Goal: Task Accomplishment & Management: Use online tool/utility

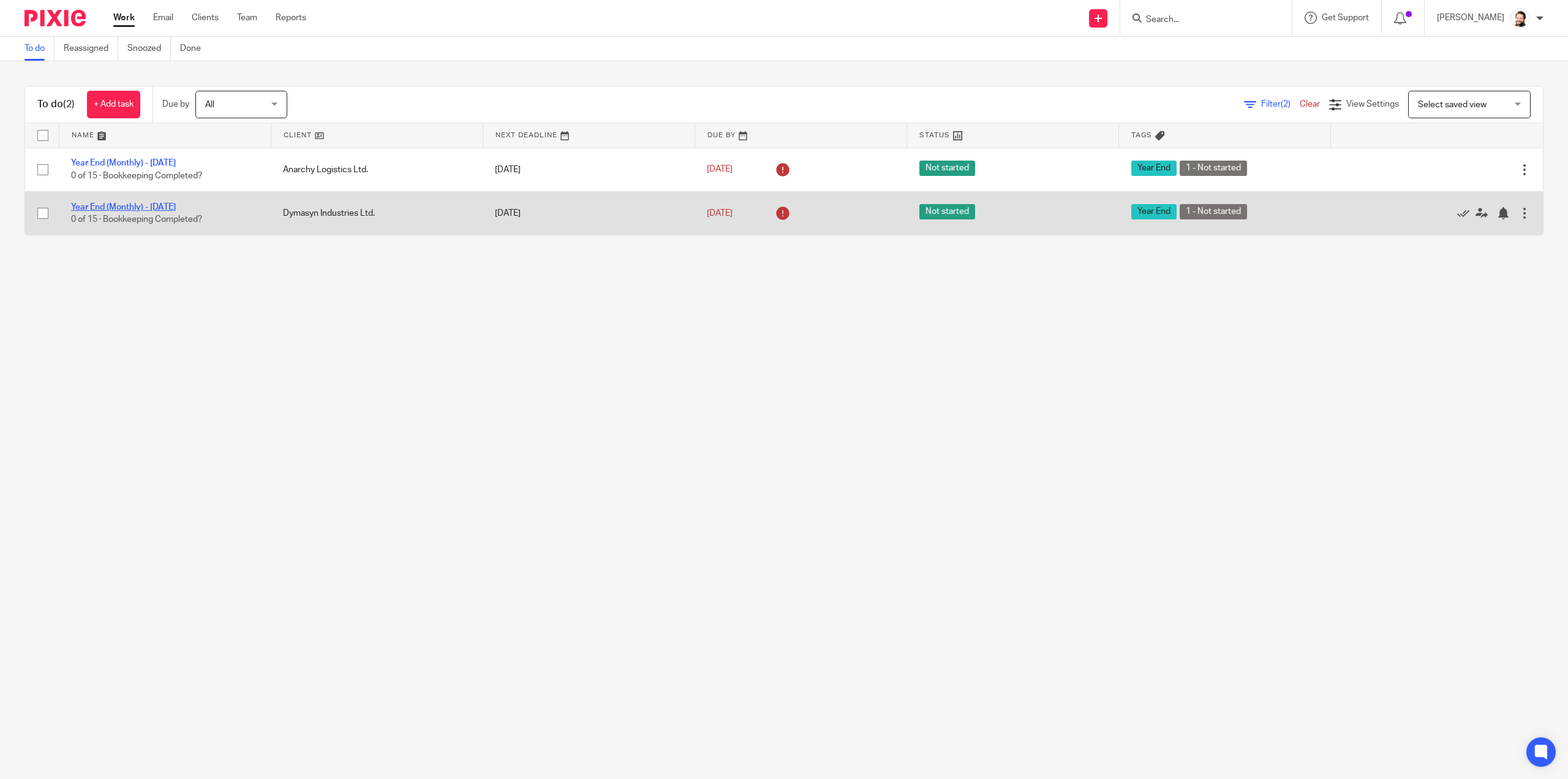
click at [171, 203] on link "Year End (Monthly) - [DATE]" at bounding box center [124, 207] width 105 height 8
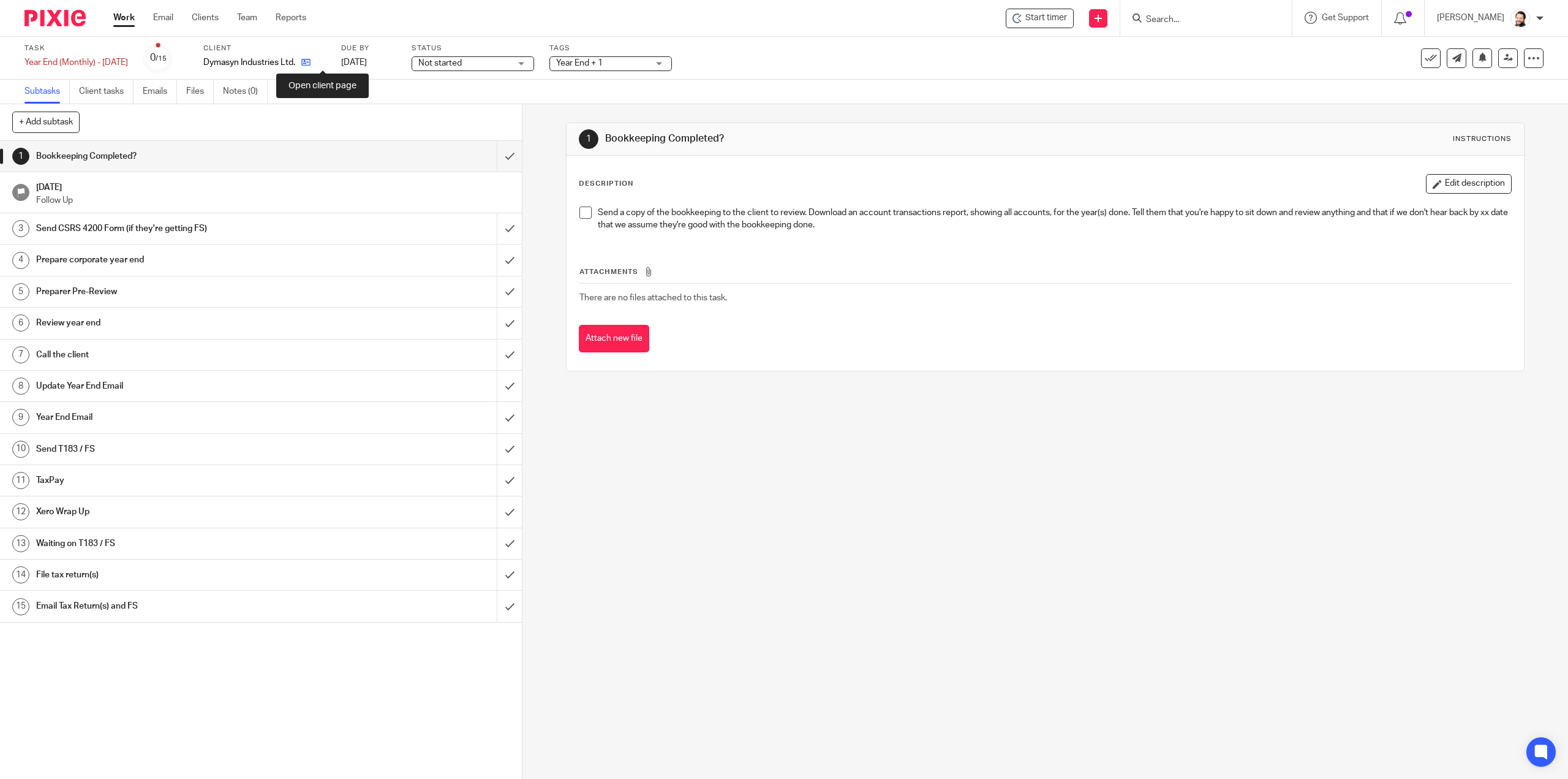
click at [310, 62] on icon at bounding box center [306, 62] width 9 height 9
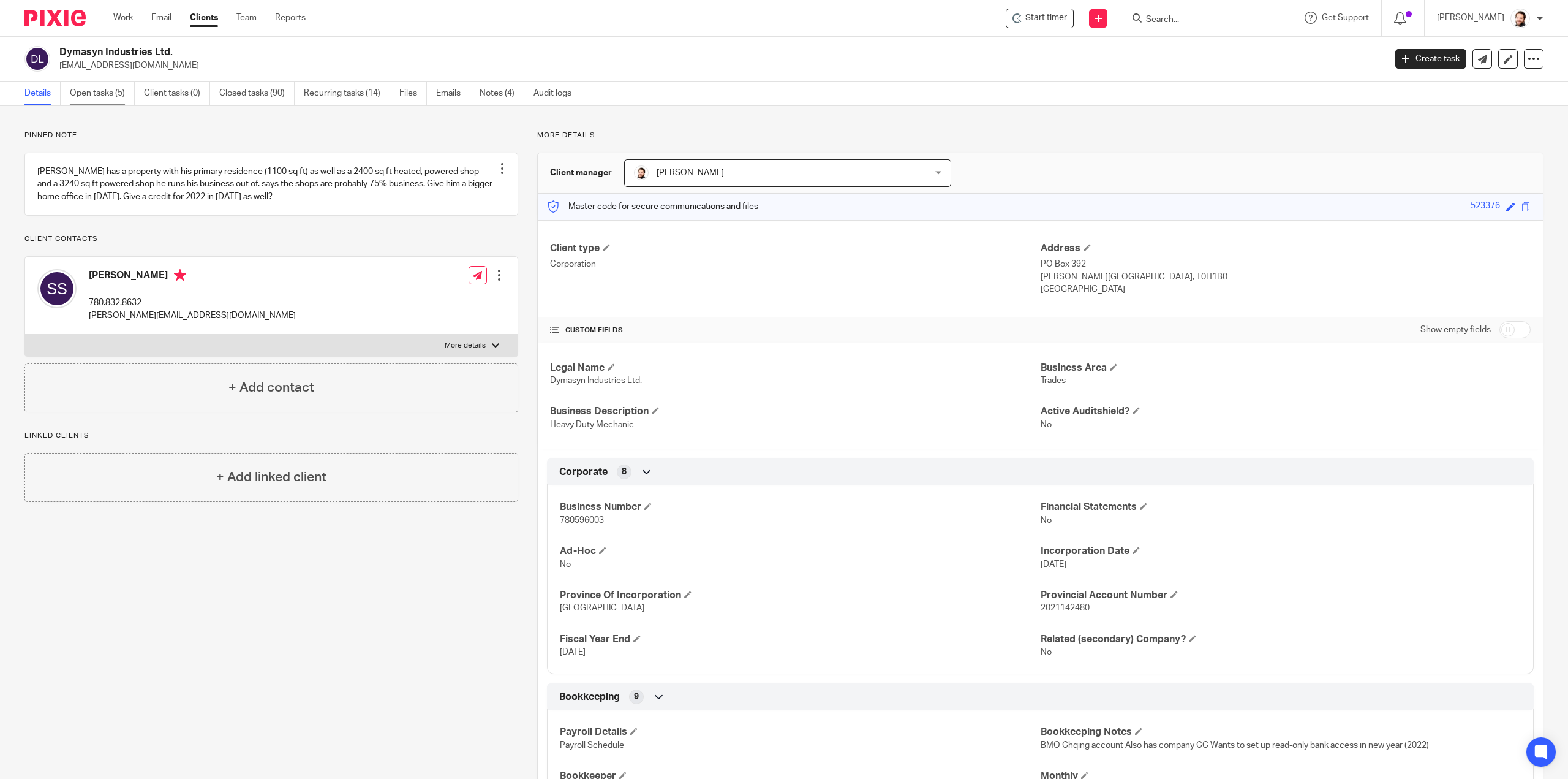
click at [103, 90] on link "Open tasks (5)" at bounding box center [102, 93] width 65 height 24
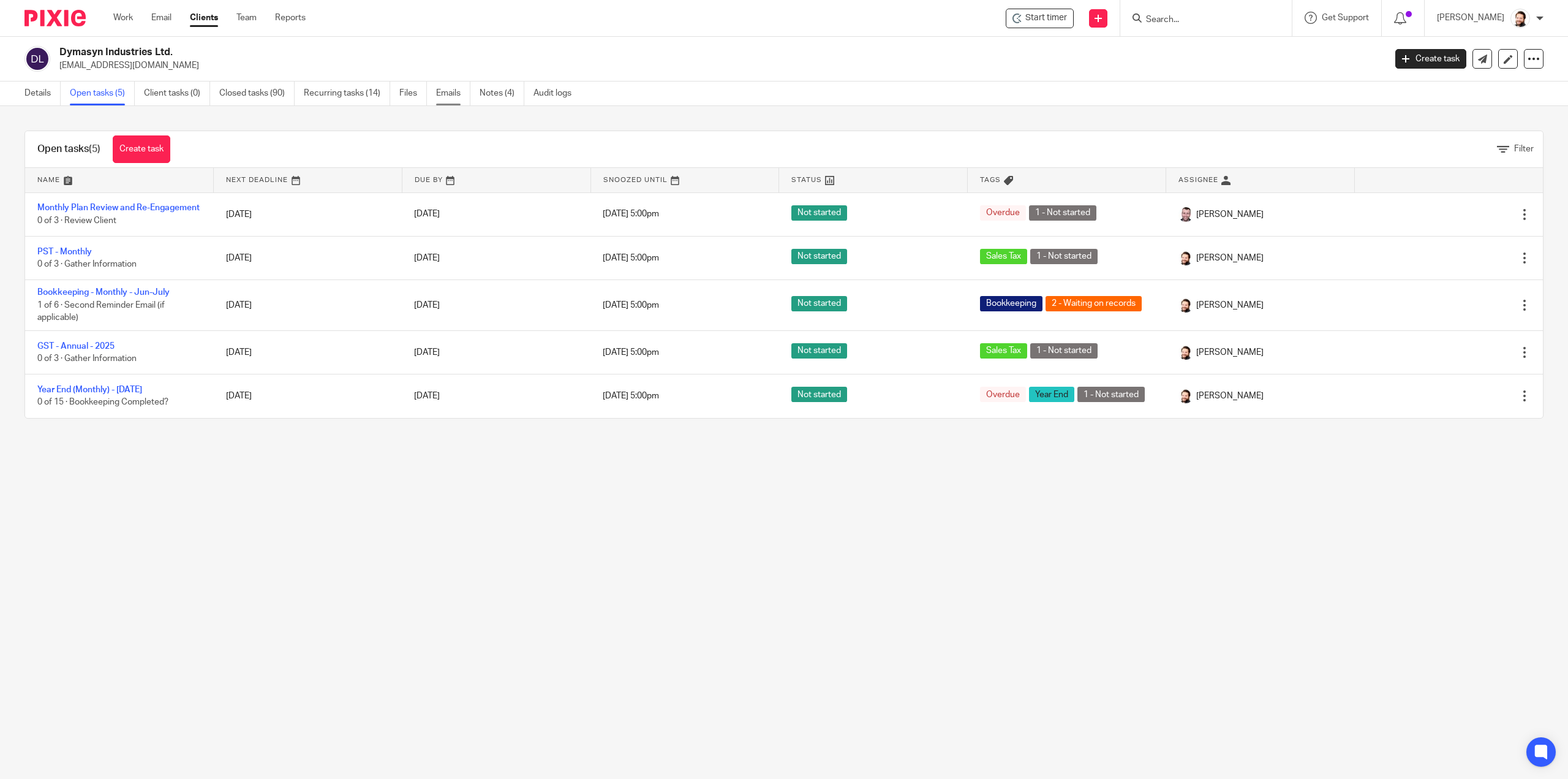
click at [449, 90] on link "Emails" at bounding box center [453, 93] width 34 height 24
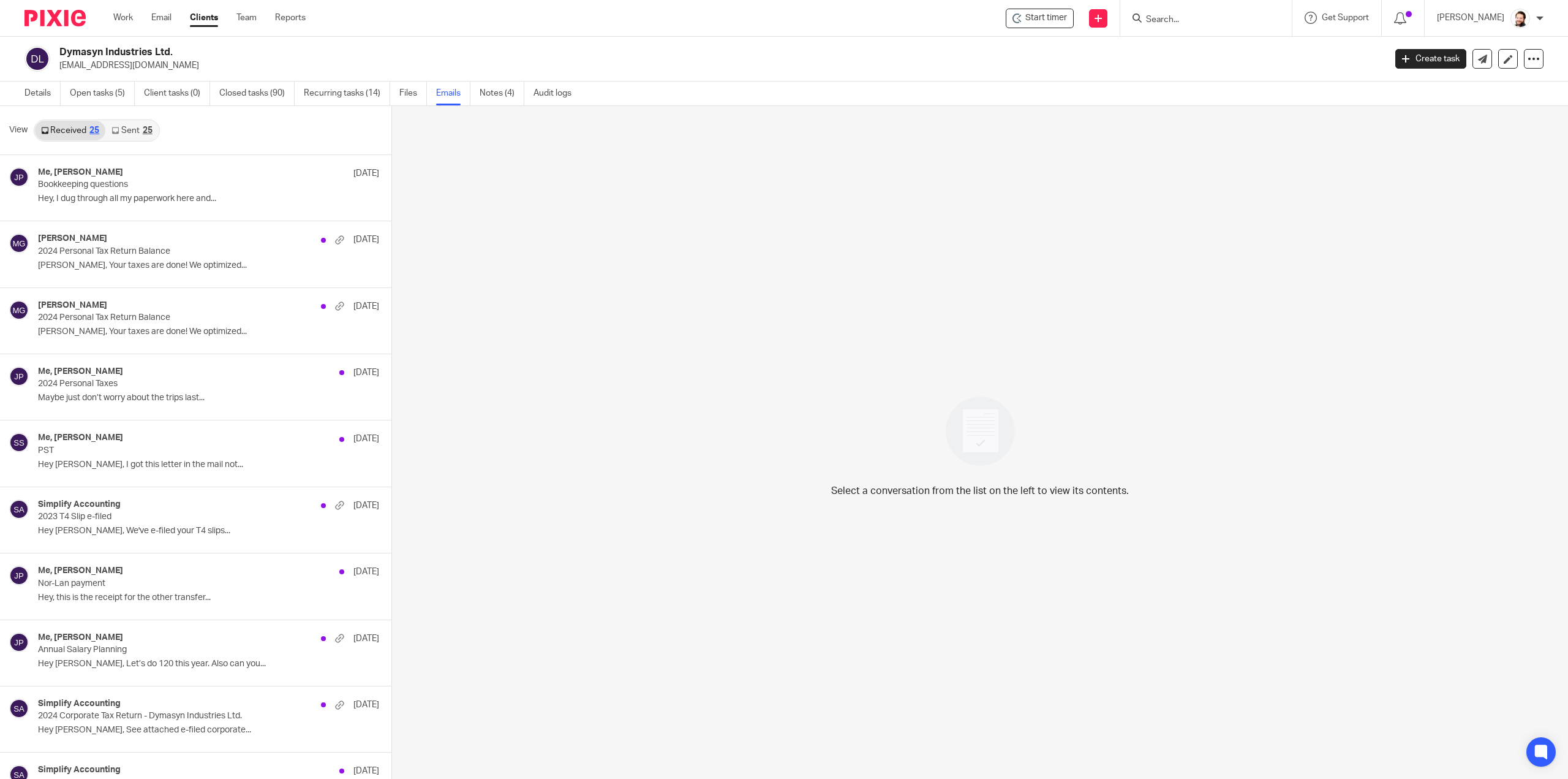
click at [144, 134] on link "Sent 25" at bounding box center [131, 131] width 52 height 20
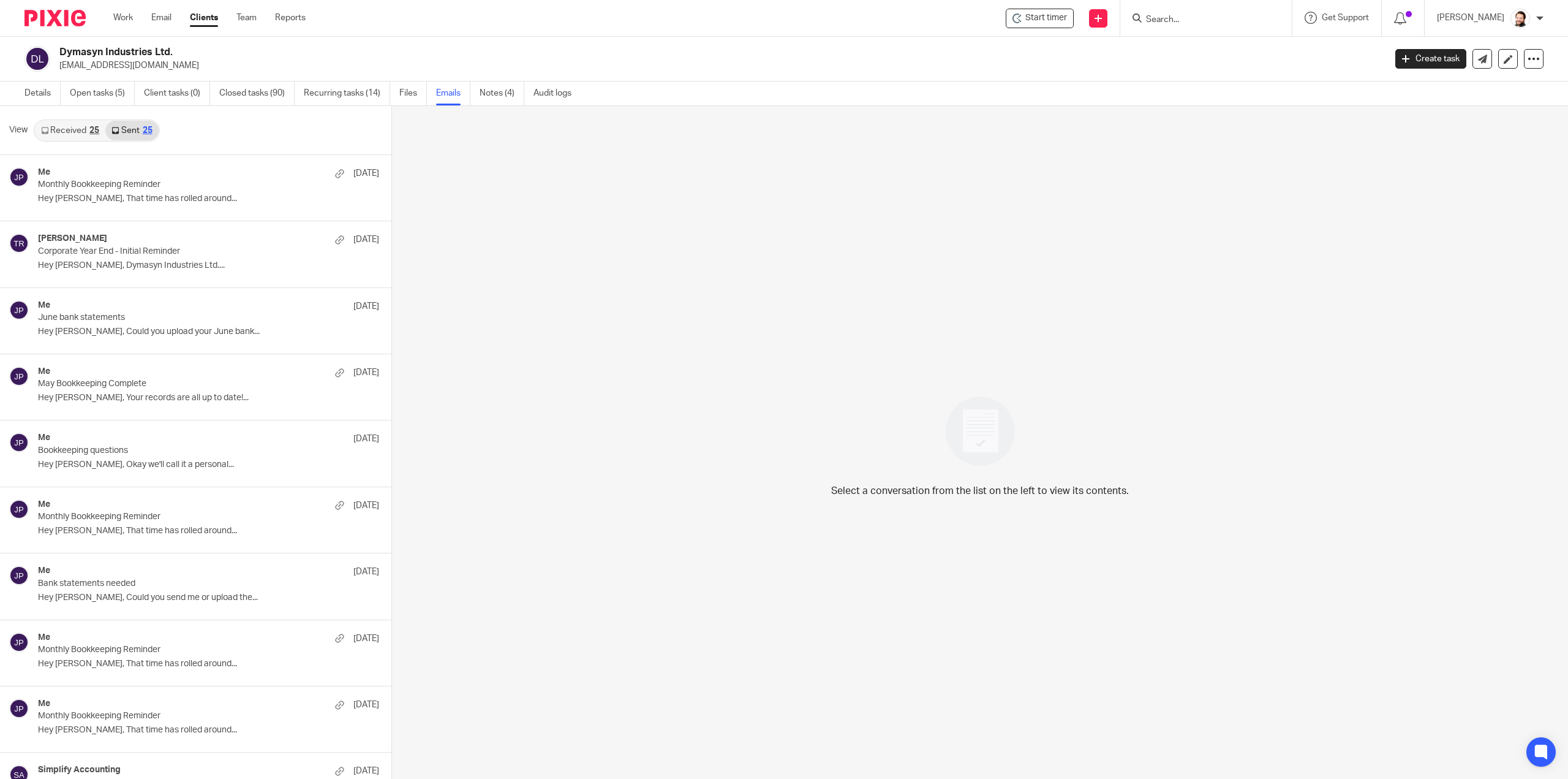
scroll to position [2, 0]
click at [86, 125] on link "Received 25" at bounding box center [70, 129] width 71 height 20
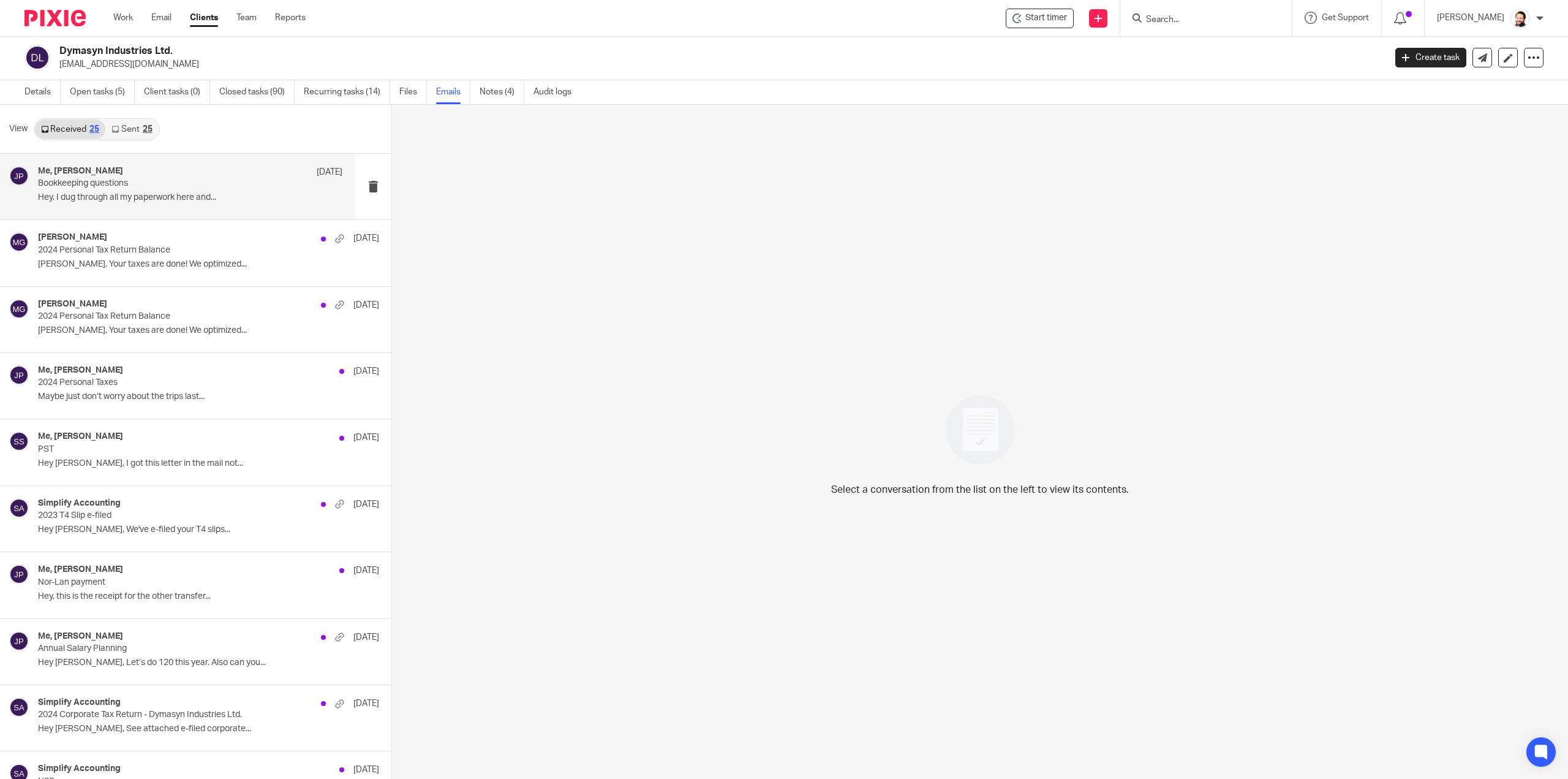
click at [112, 190] on div "Me, Shawn Sommer Jul 19 Bookkeeping questions Hey, I dug through all my paperwo…" at bounding box center [190, 187] width 304 height 41
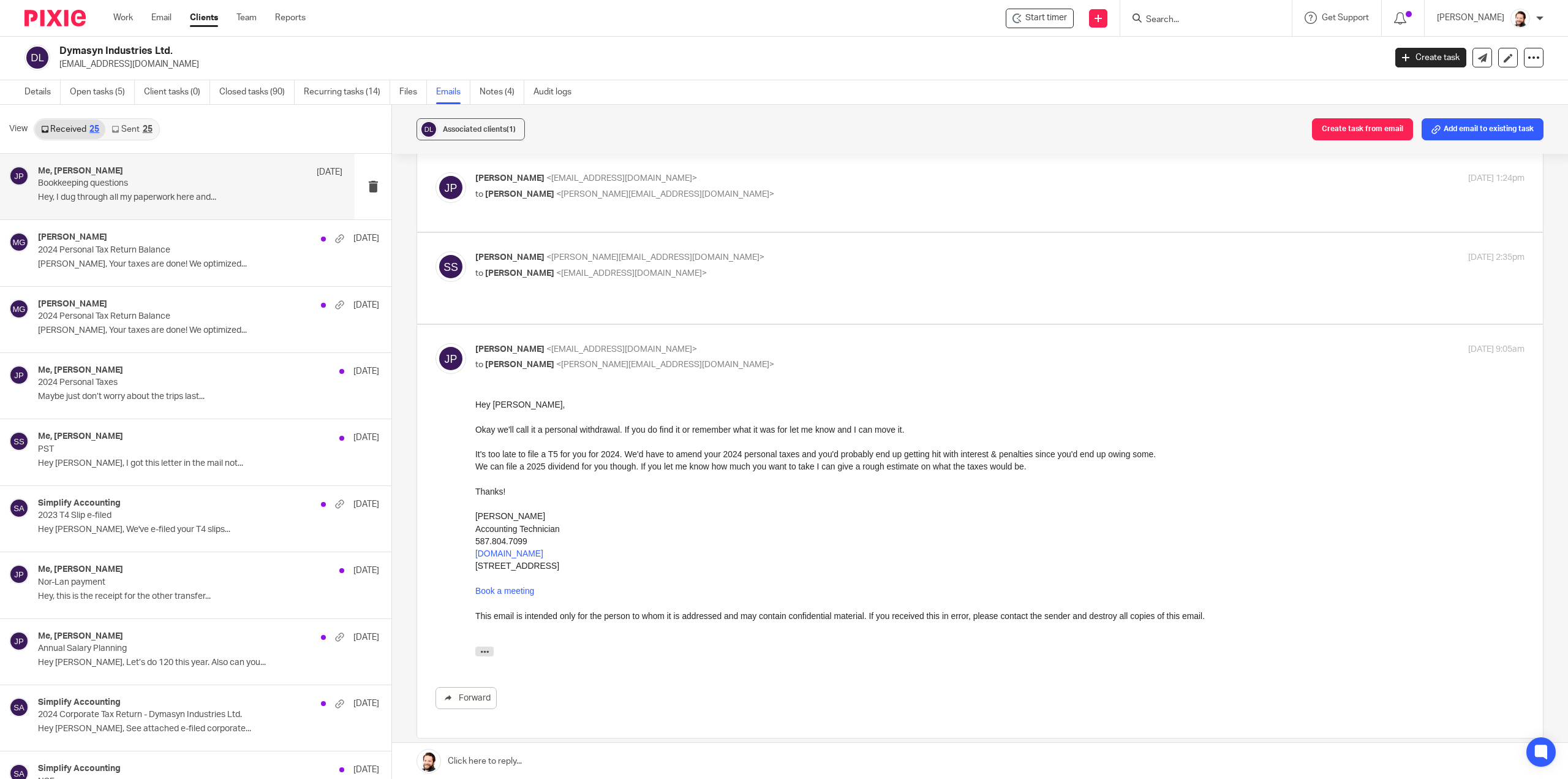
scroll to position [0, 0]
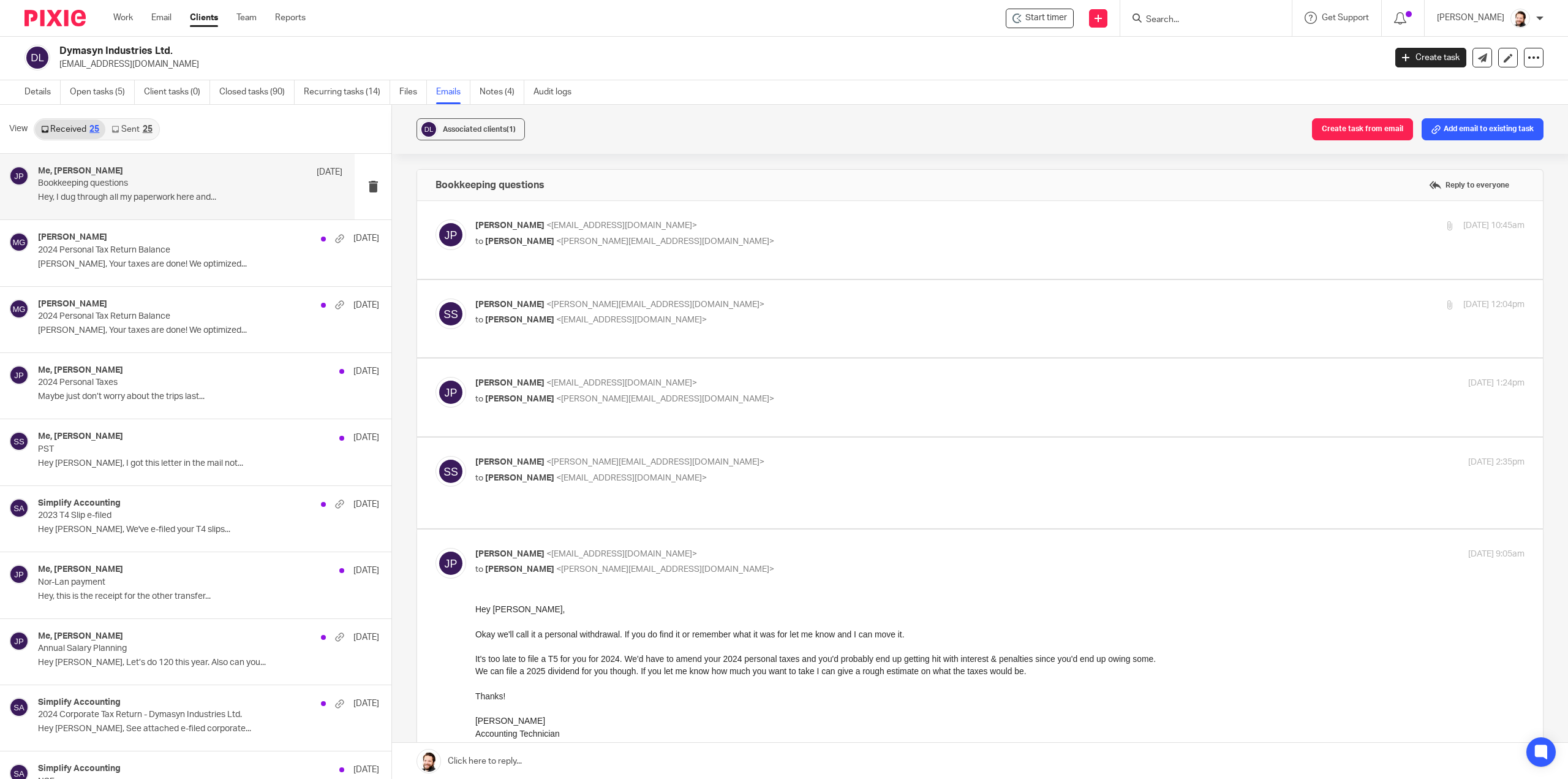
click at [134, 128] on link "Sent 25" at bounding box center [131, 129] width 52 height 20
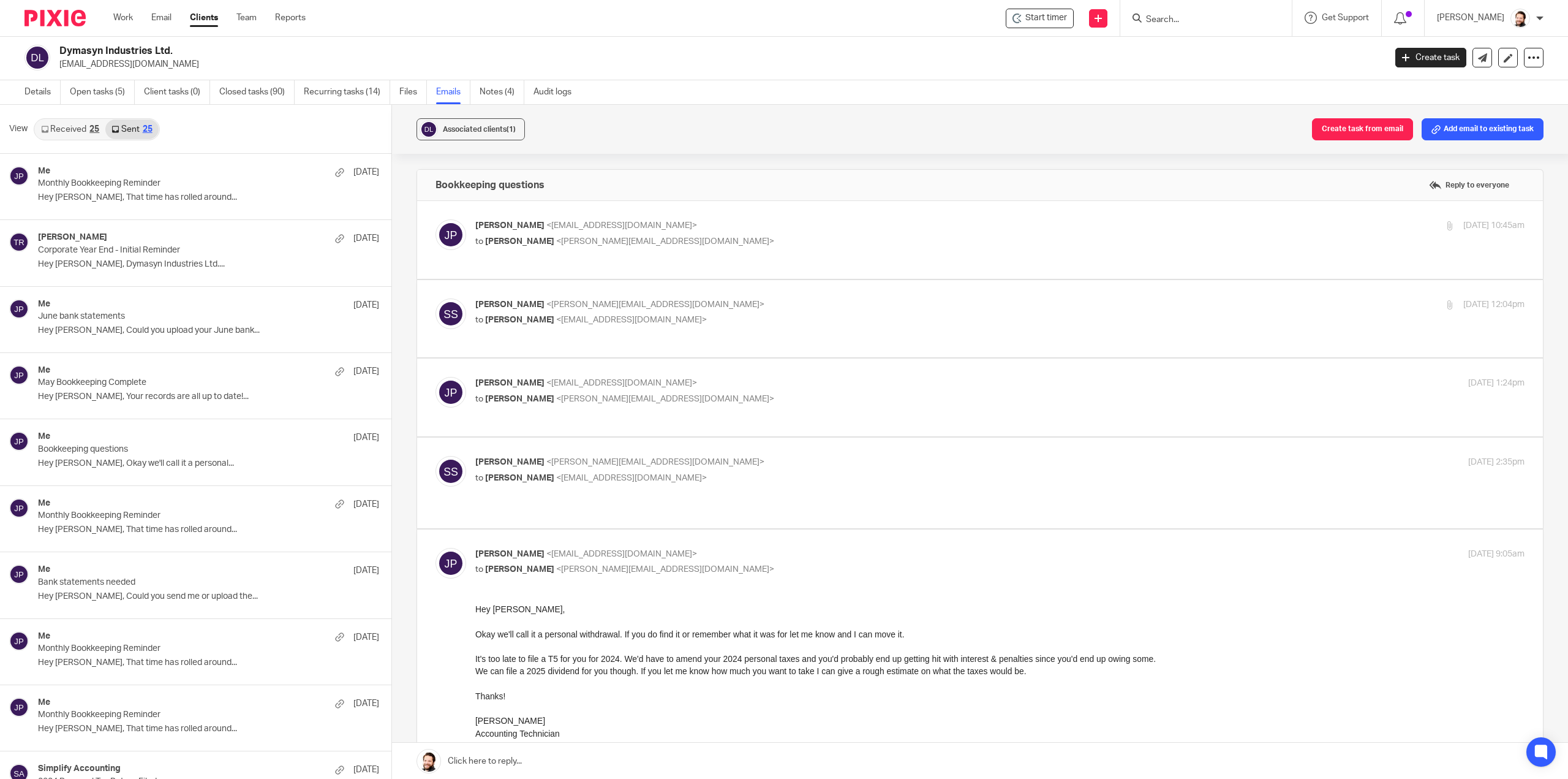
click at [1226, 11] on form at bounding box center [1211, 18] width 131 height 15
click at [1221, 16] on input "Search" at bounding box center [1200, 20] width 110 height 11
type input "mag"
click at [1220, 46] on link at bounding box center [1260, 52] width 235 height 28
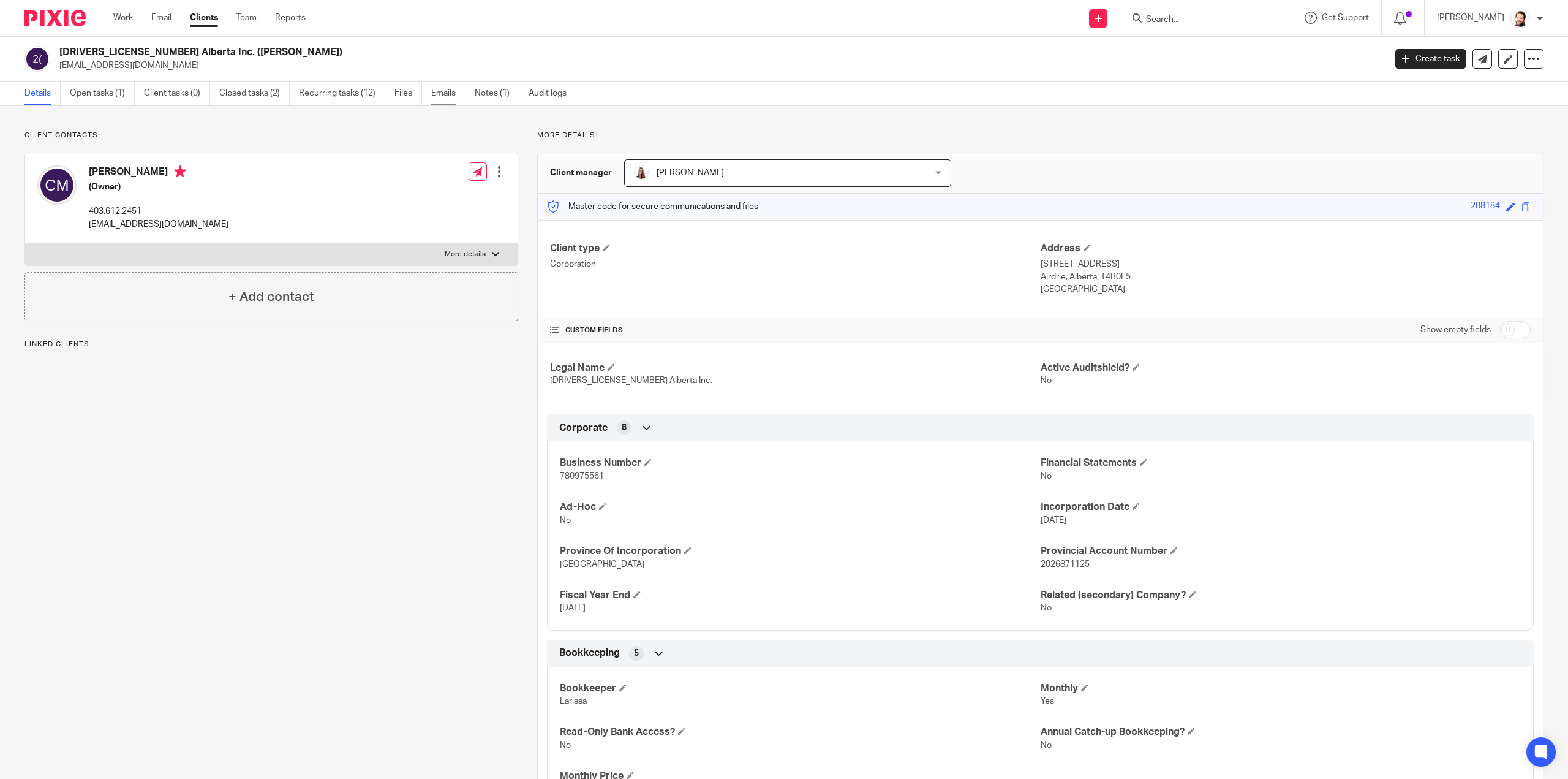
click at [451, 103] on link "Emails" at bounding box center [448, 93] width 34 height 24
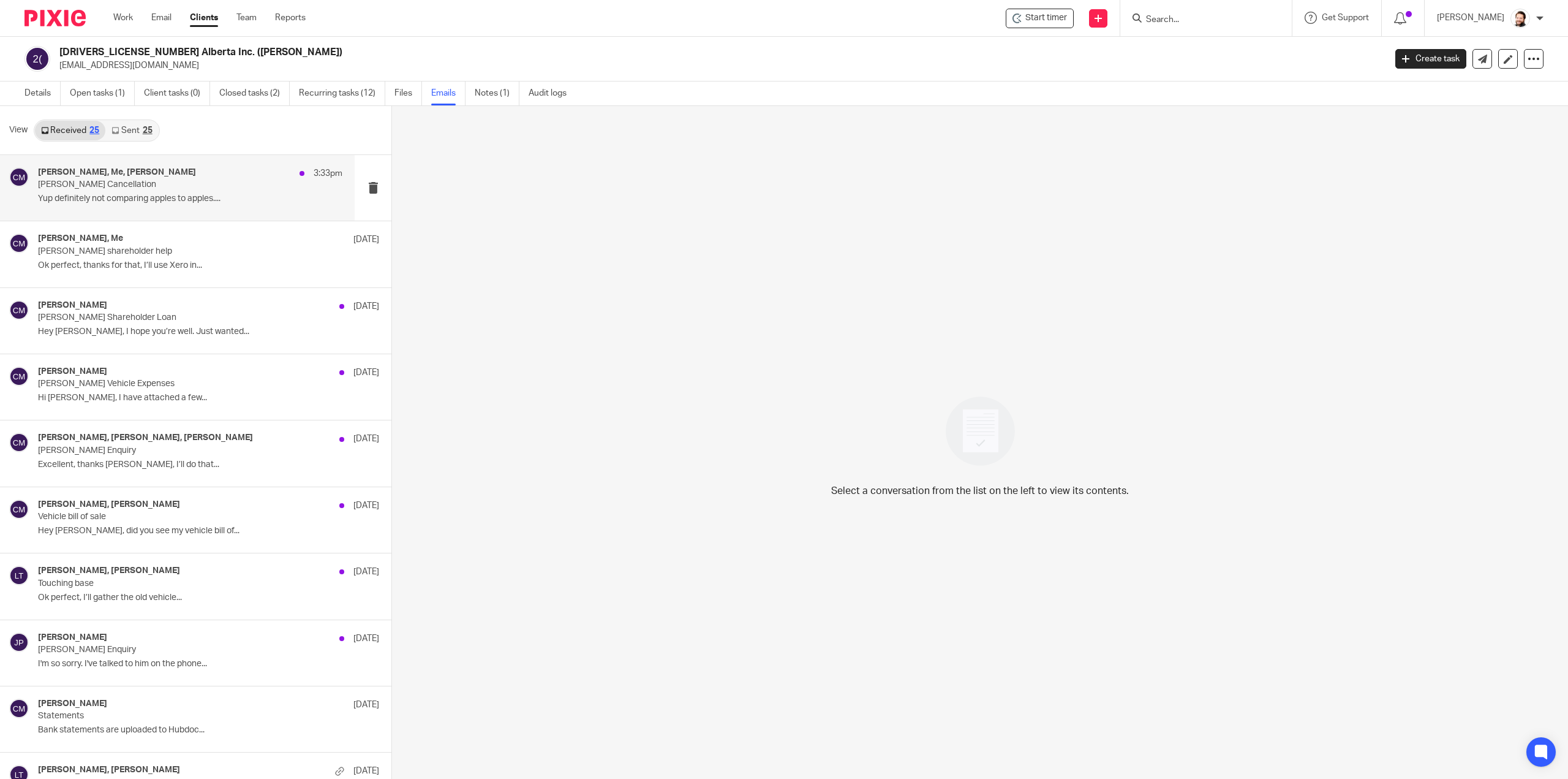
click at [165, 191] on div "Shawn Gander, Me, Chris Maguire 3:33pm Chris Maguire Cancellation Yup definitel…" at bounding box center [190, 188] width 304 height 41
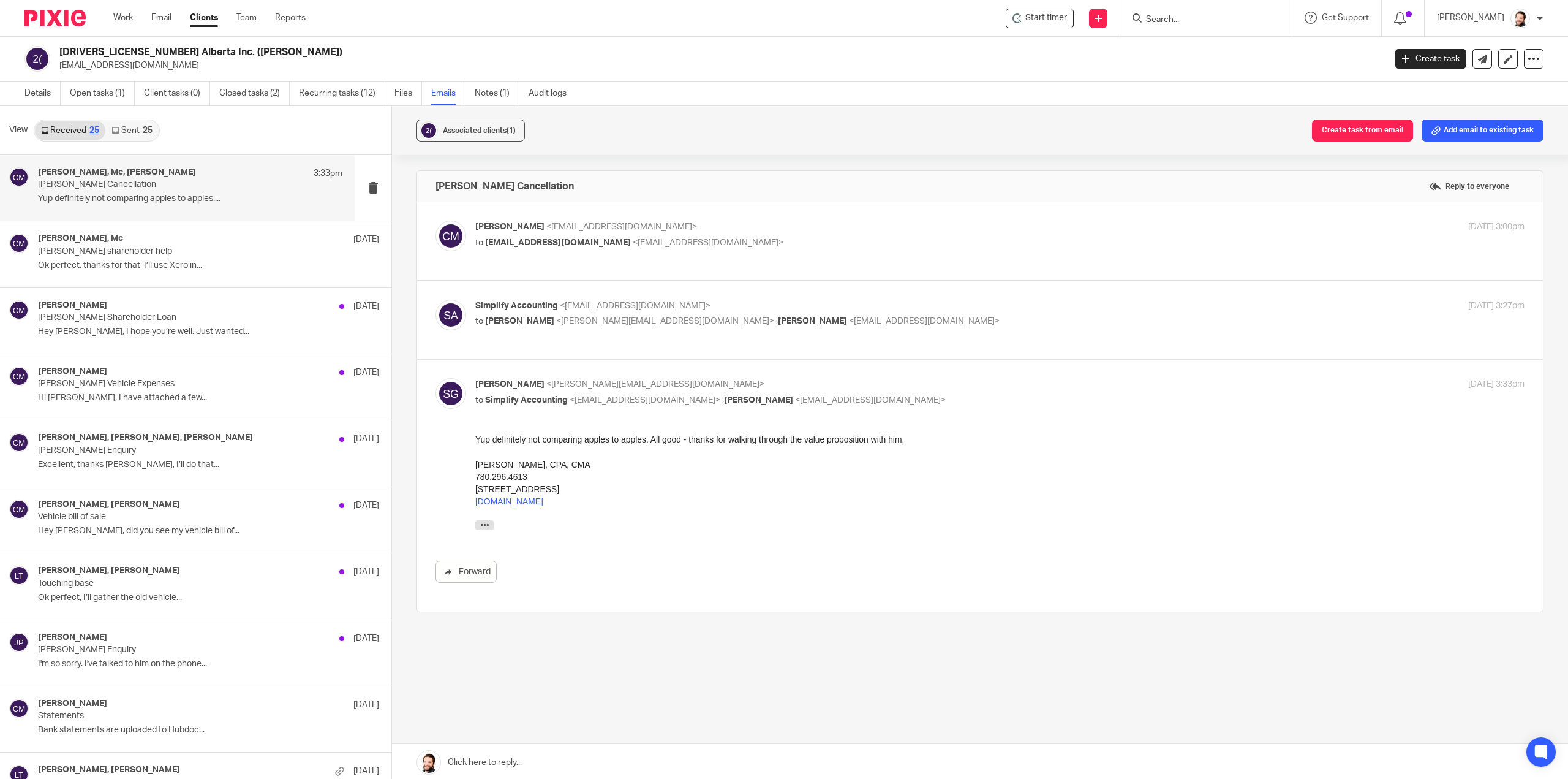
click at [515, 348] on label at bounding box center [981, 320] width 1126 height 78
click at [436, 300] on input "checkbox" at bounding box center [435, 299] width 1 height 1
checkbox input "true"
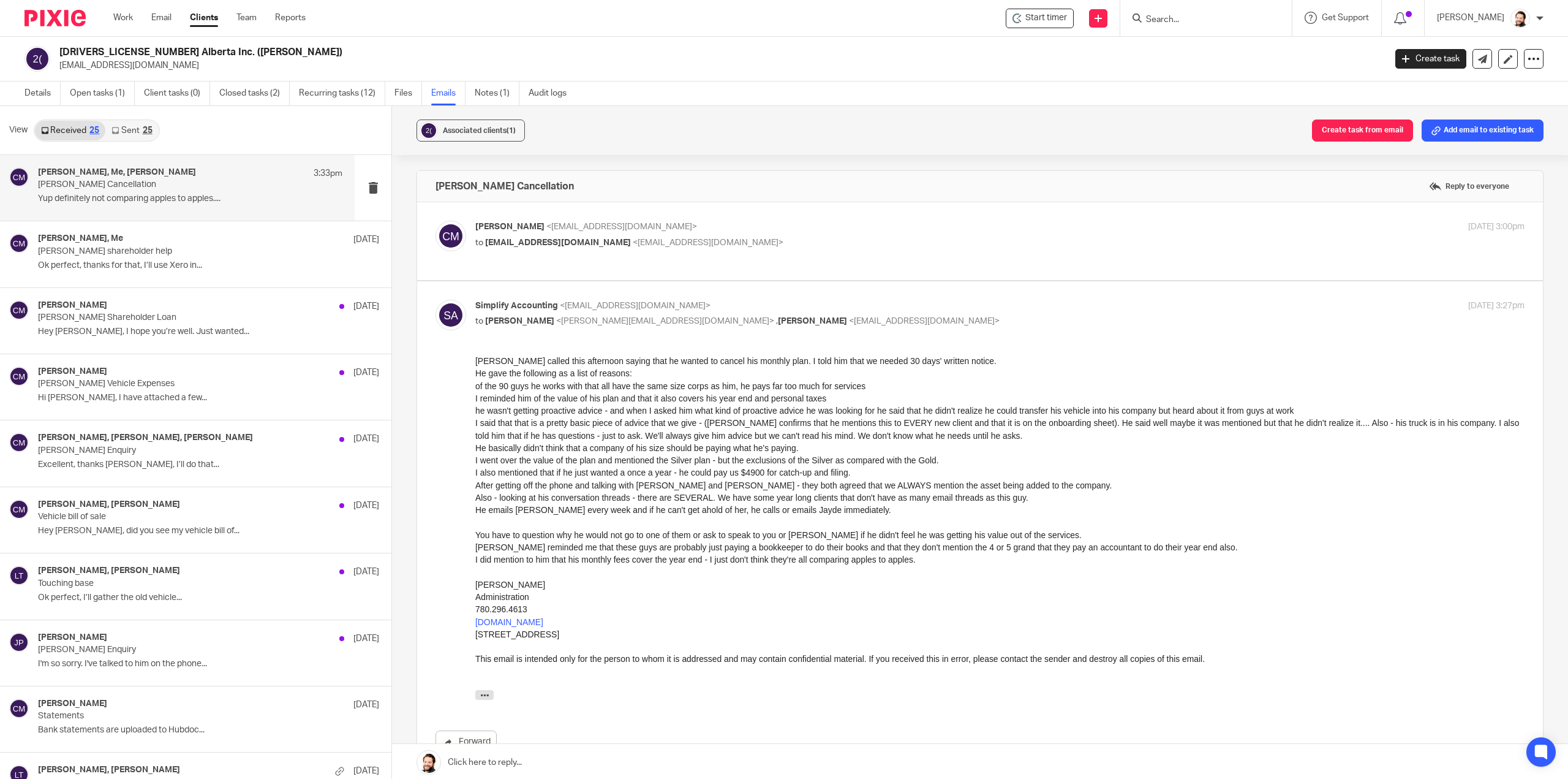
click at [529, 263] on label at bounding box center [981, 241] width 1126 height 78
click at [436, 221] on input "checkbox" at bounding box center [435, 220] width 1 height 1
checkbox input "true"
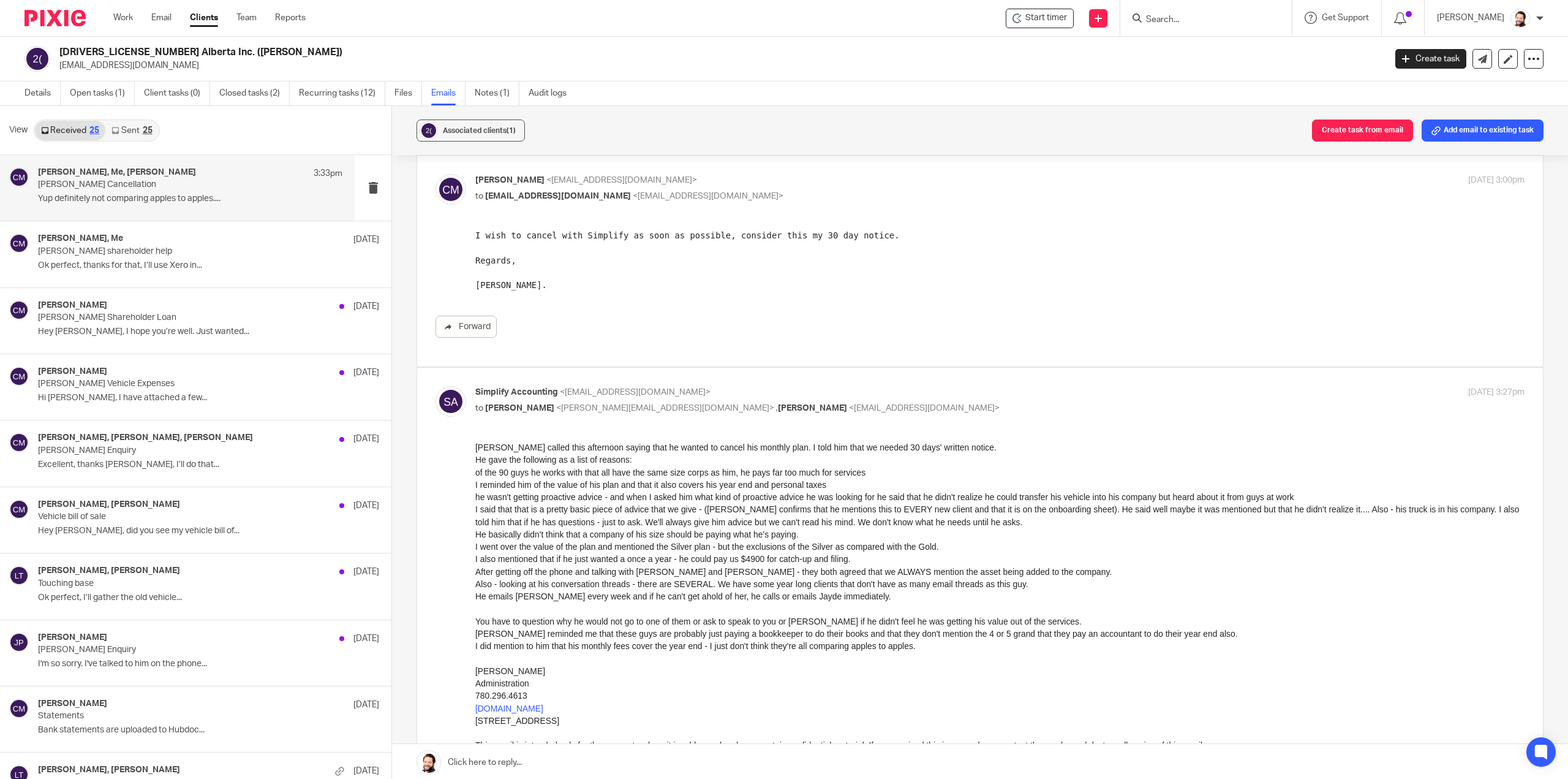
scroll to position [122, 0]
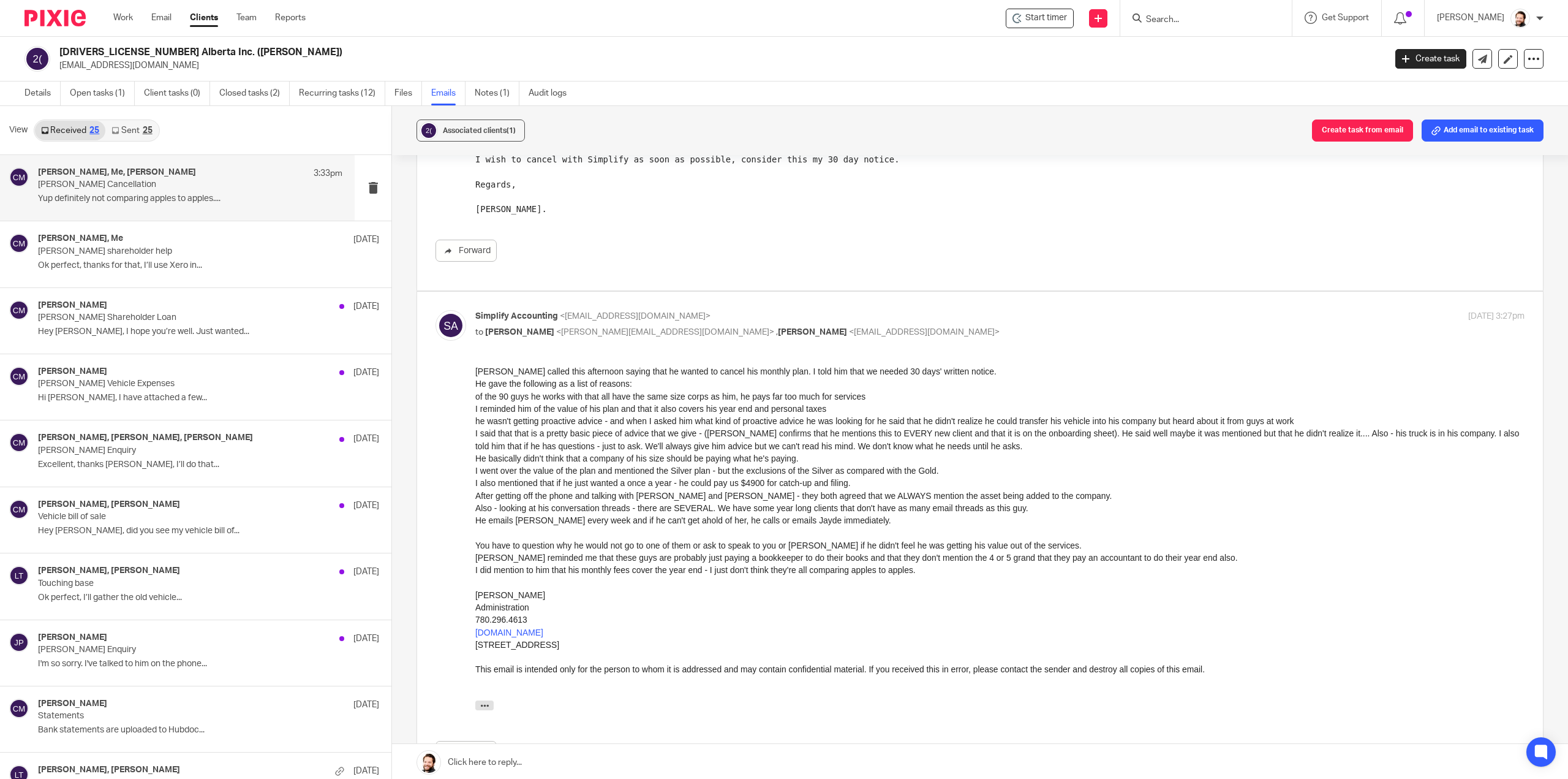
drag, startPoint x: 947, startPoint y: 758, endPoint x: 516, endPoint y: 400, distance: 560.3
drag, startPoint x: 630, startPoint y: 442, endPoint x: 995, endPoint y: 448, distance: 365.0
click at [995, 448] on li "I said that that is a pretty basic piece of advice that we give - (Jayde confir…" at bounding box center [1000, 440] width 1050 height 25
click at [997, 453] on li "He basically didn't think that a company of his size should be paying what he's…" at bounding box center [1000, 459] width 1050 height 12
drag, startPoint x: 489, startPoint y: 456, endPoint x: 622, endPoint y: 453, distance: 133.0
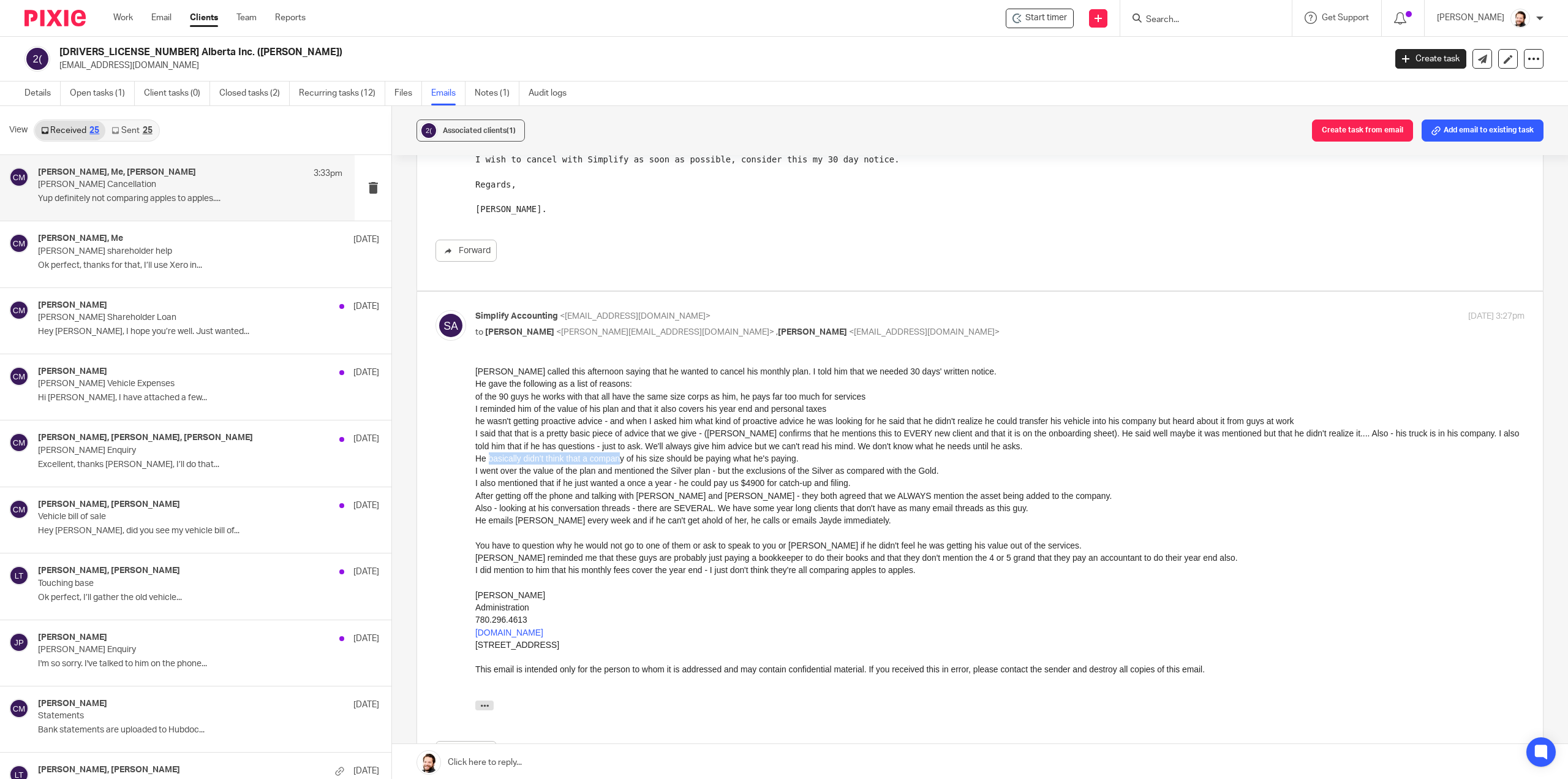
click at [620, 453] on li "He basically didn't think that a company of his size should be paying what he's…" at bounding box center [1000, 459] width 1050 height 12
click at [672, 453] on li "He basically didn't think that a company of his size should be paying what he's…" at bounding box center [1000, 459] width 1050 height 12
drag, startPoint x: 943, startPoint y: 910, endPoint x: 516, endPoint y: 545, distance: 561.7
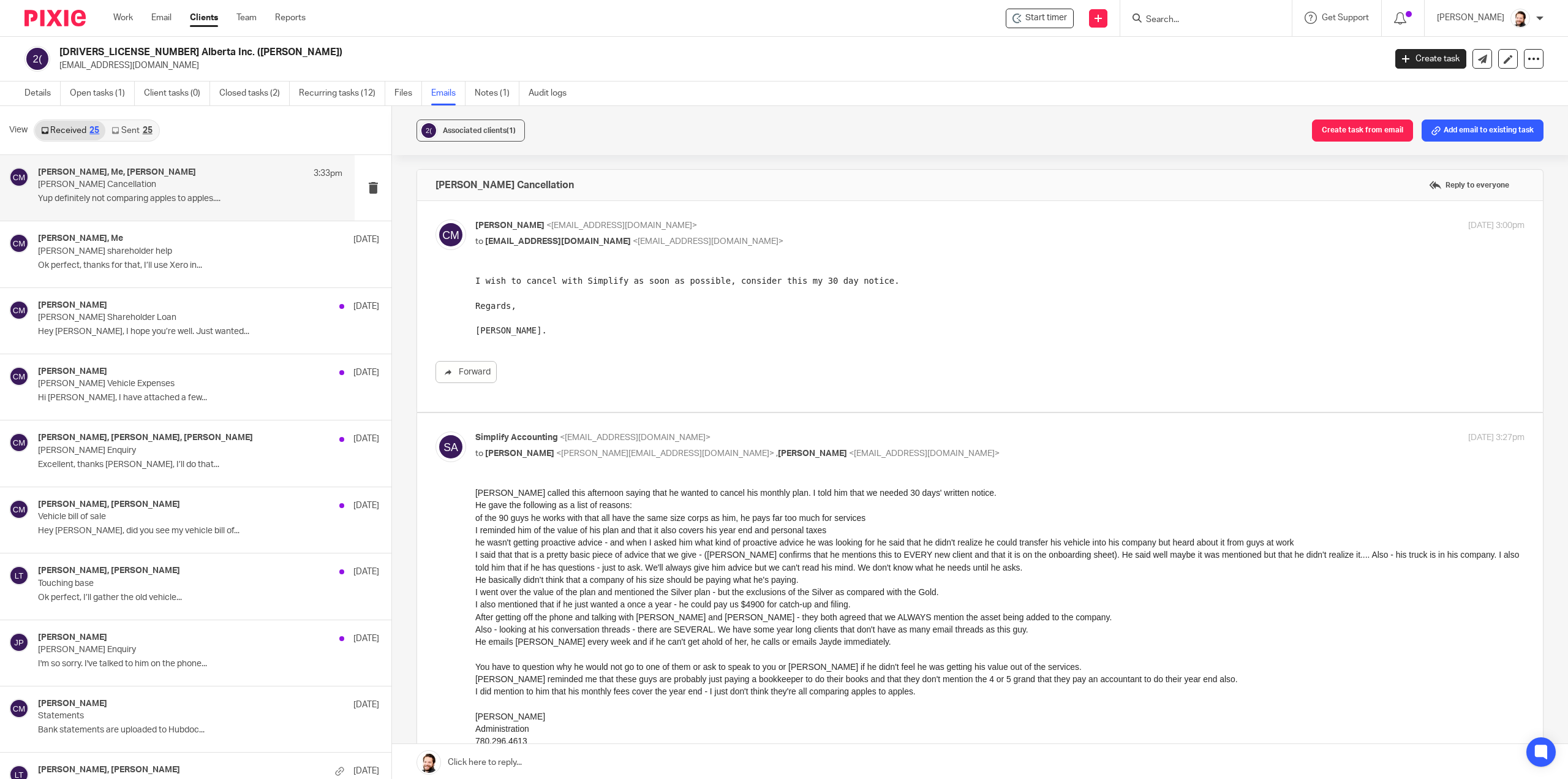
scroll to position [0, 0]
click at [137, 121] on link "Sent 25" at bounding box center [131, 131] width 52 height 20
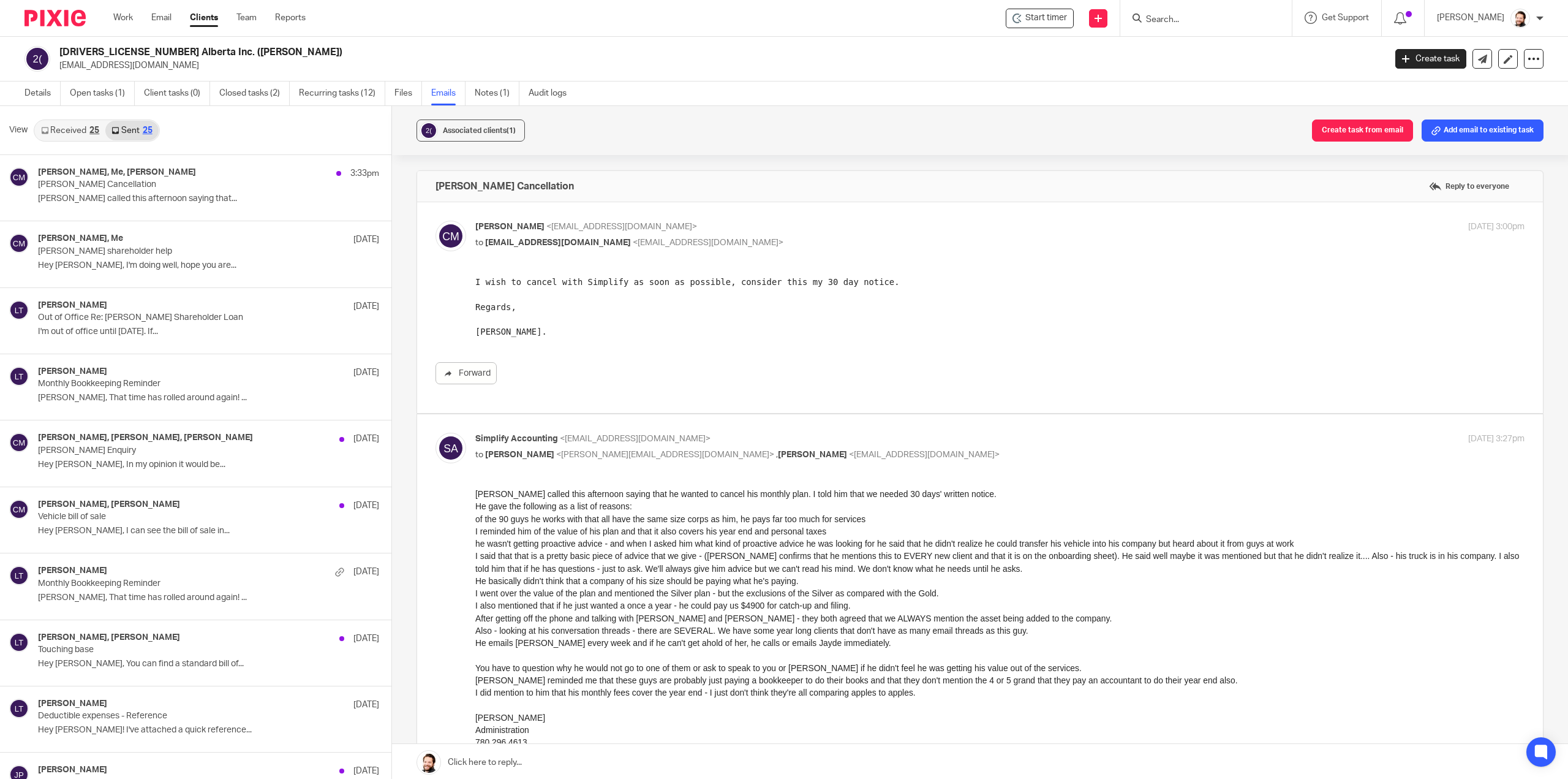
scroll to position [2, 0]
click at [90, 134] on link "Received 25" at bounding box center [70, 129] width 71 height 20
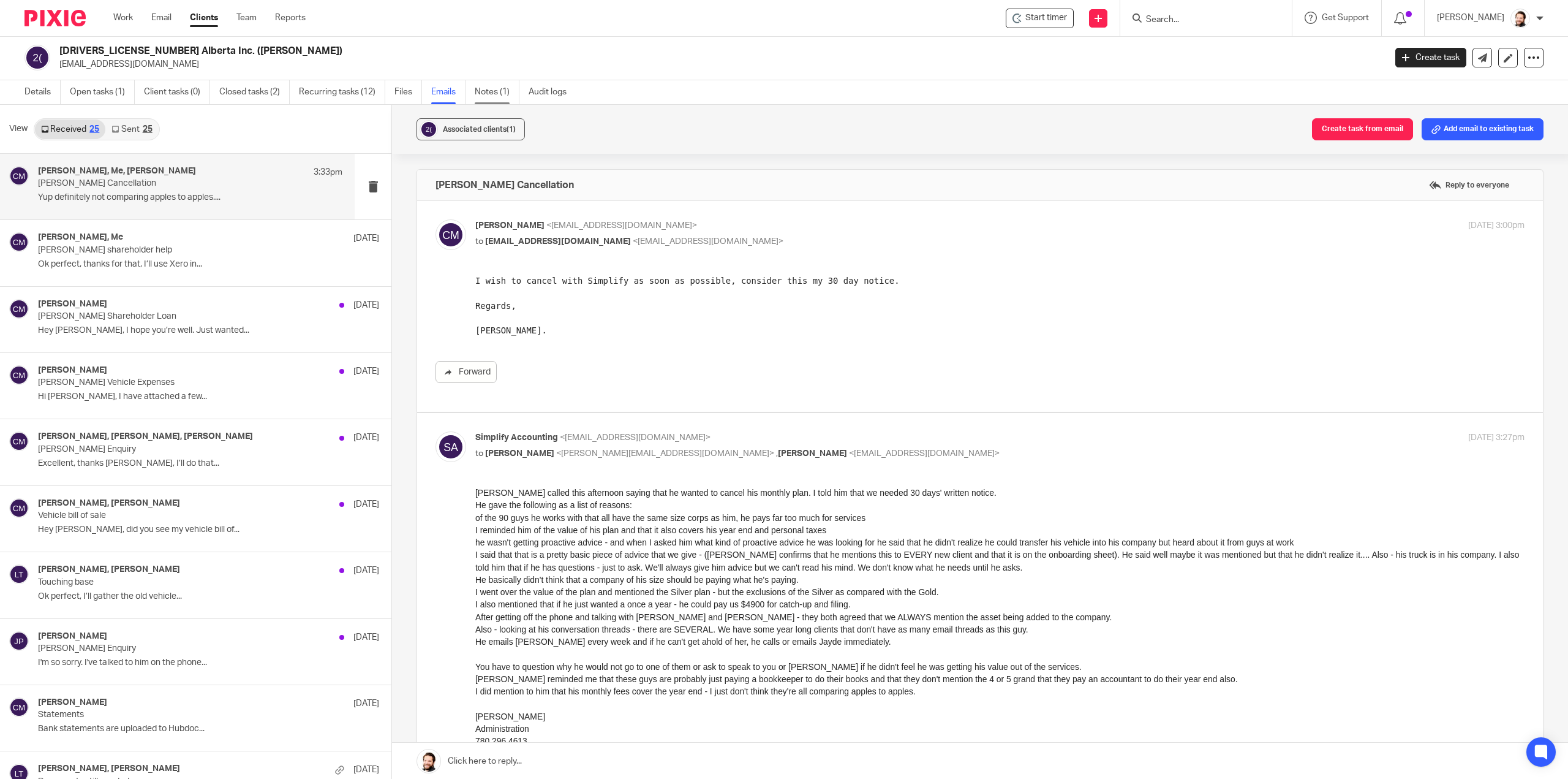
click at [488, 94] on link "Notes (1)" at bounding box center [497, 92] width 45 height 24
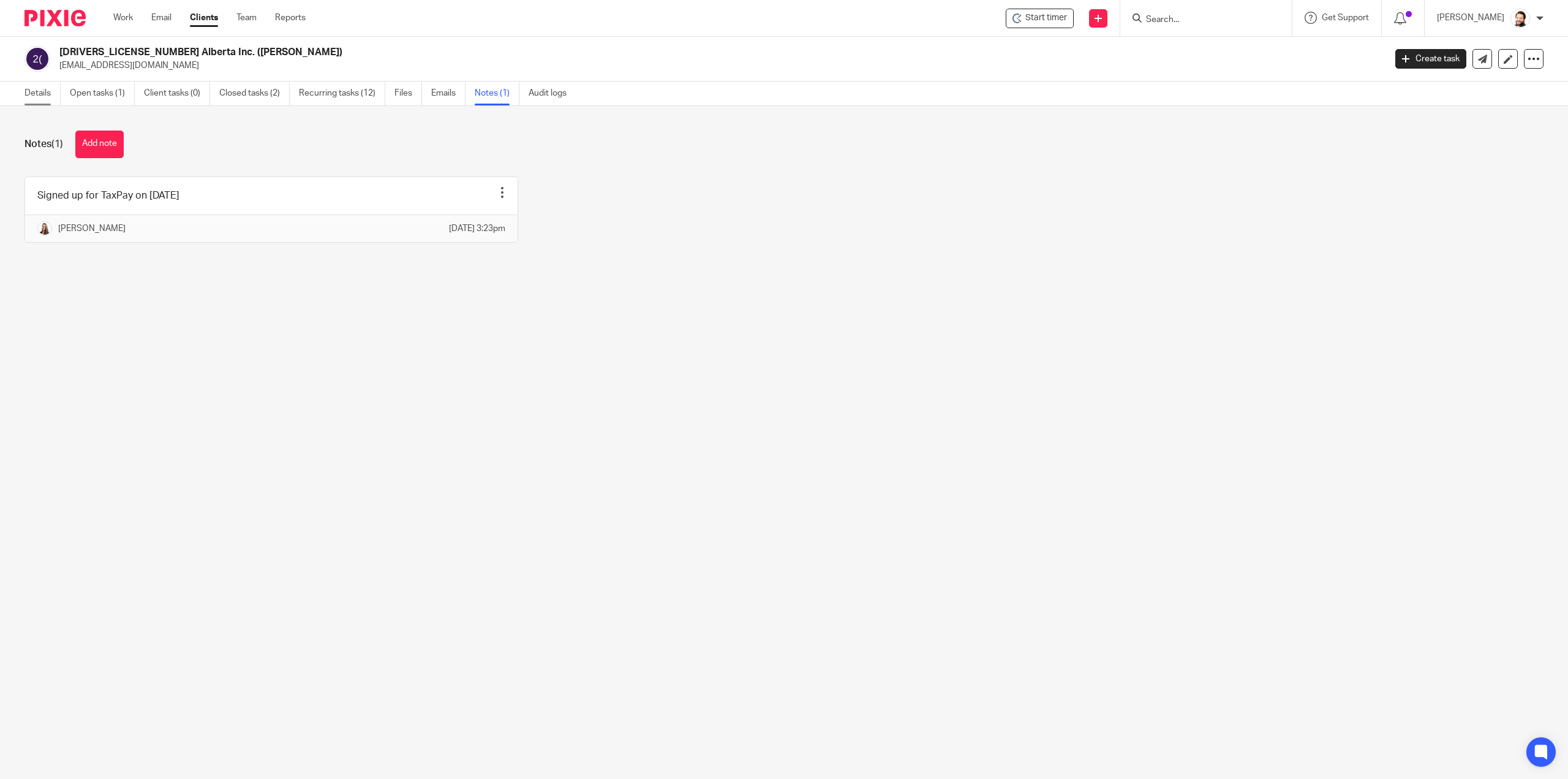
click at [50, 94] on link "Details" at bounding box center [43, 93] width 36 height 24
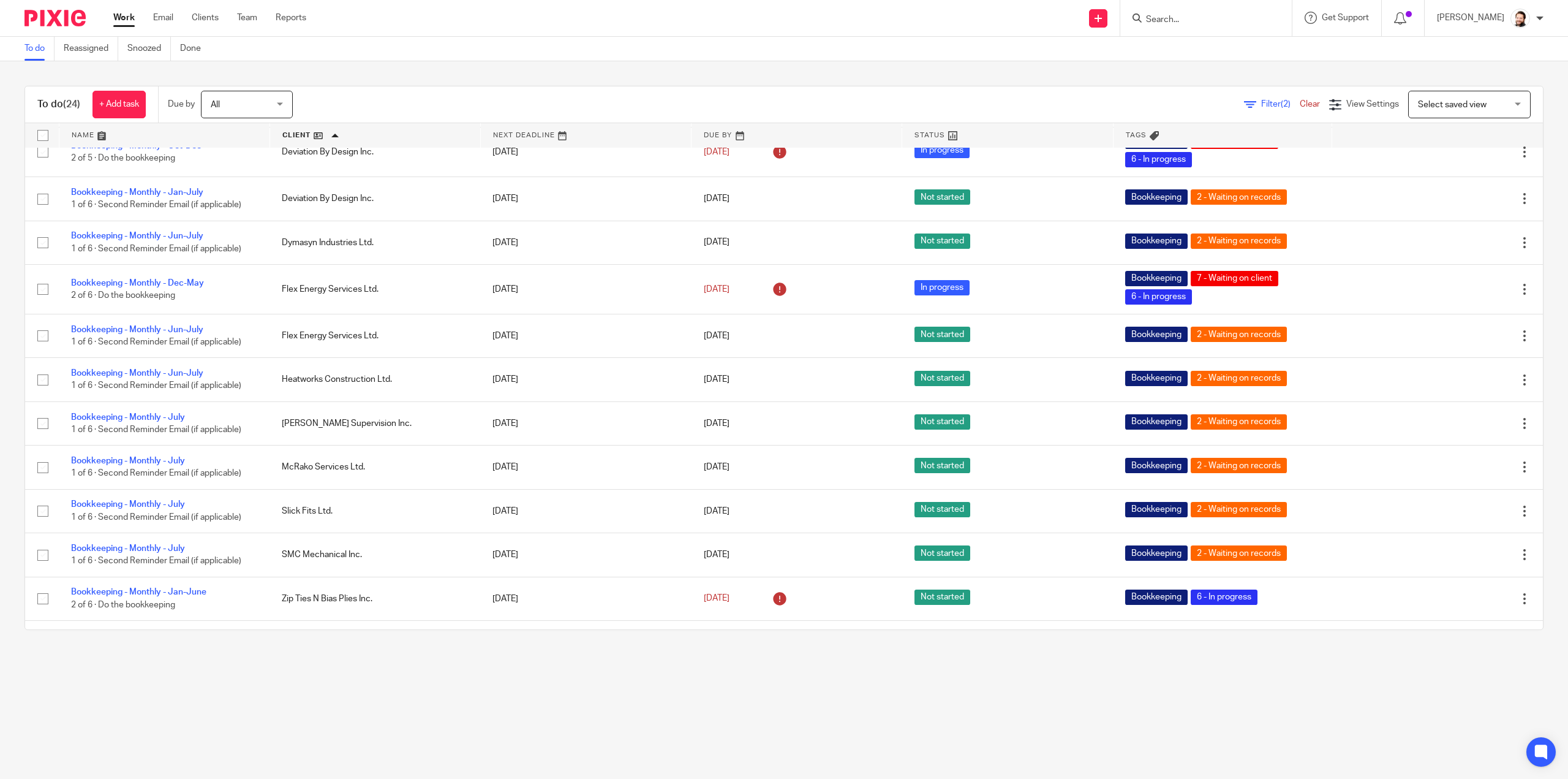
scroll to position [581, 0]
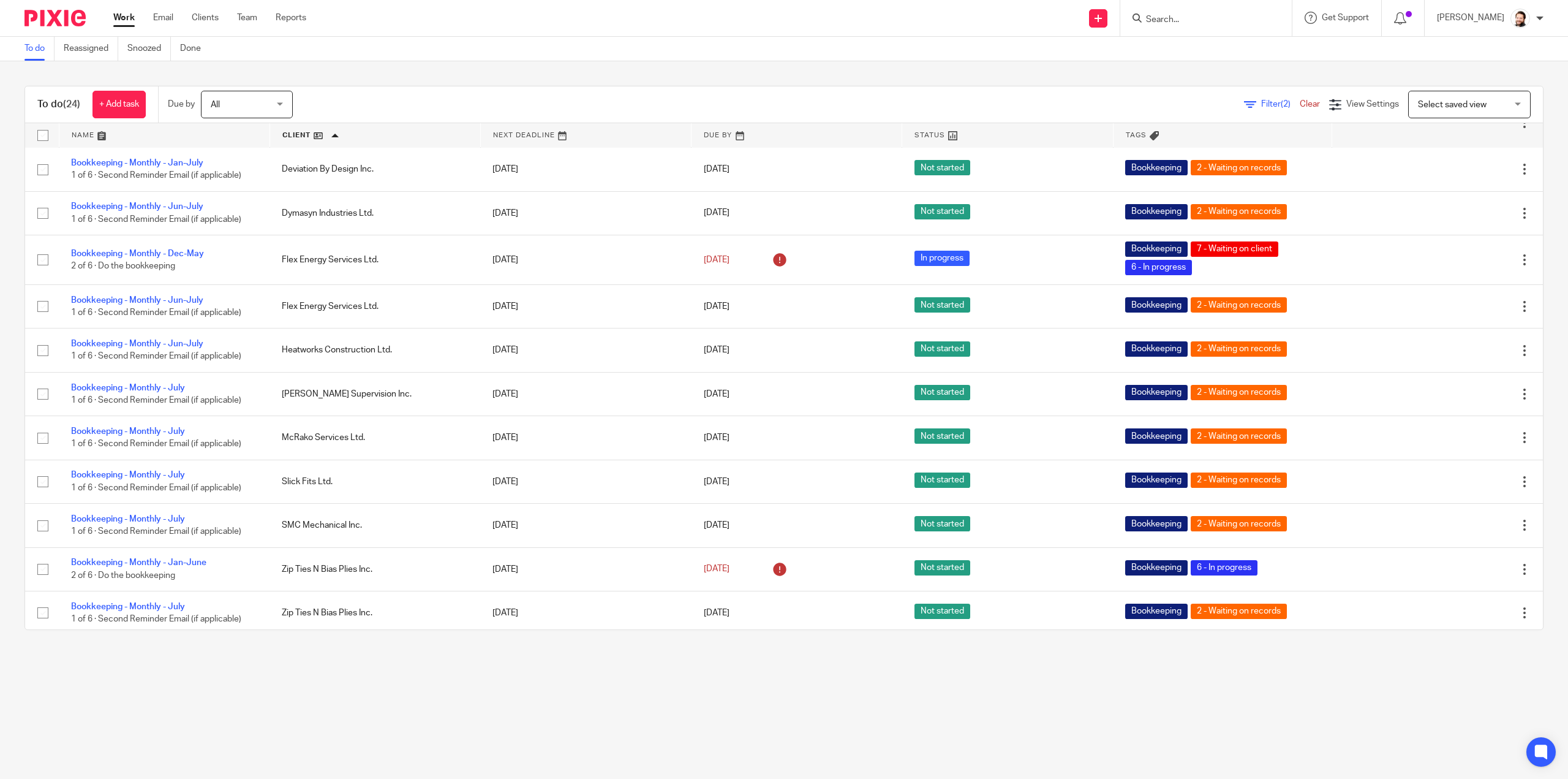
click at [1180, 21] on input "Search" at bounding box center [1200, 20] width 110 height 11
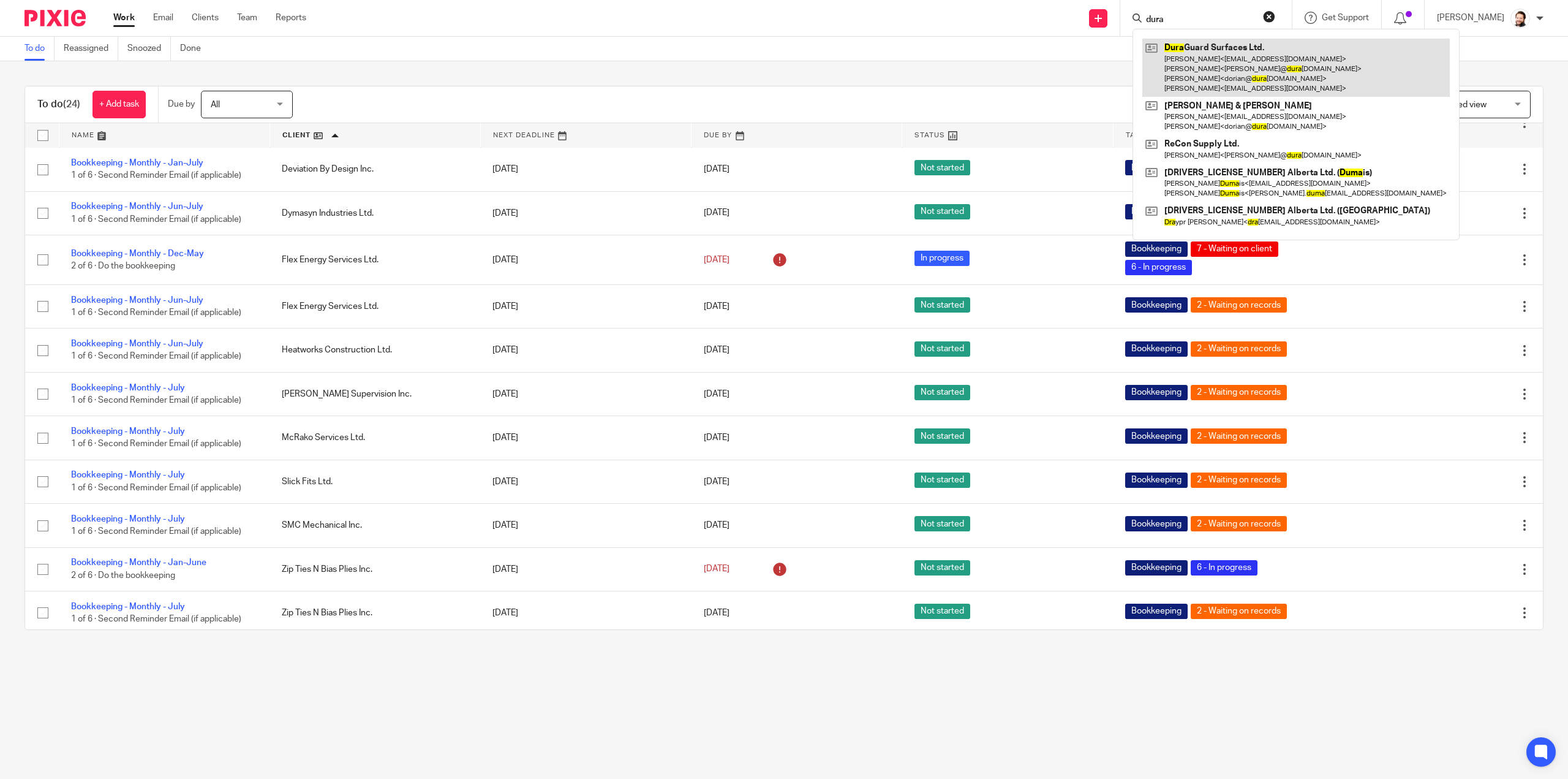
type input "dura"
click at [1199, 57] on link at bounding box center [1296, 68] width 307 height 58
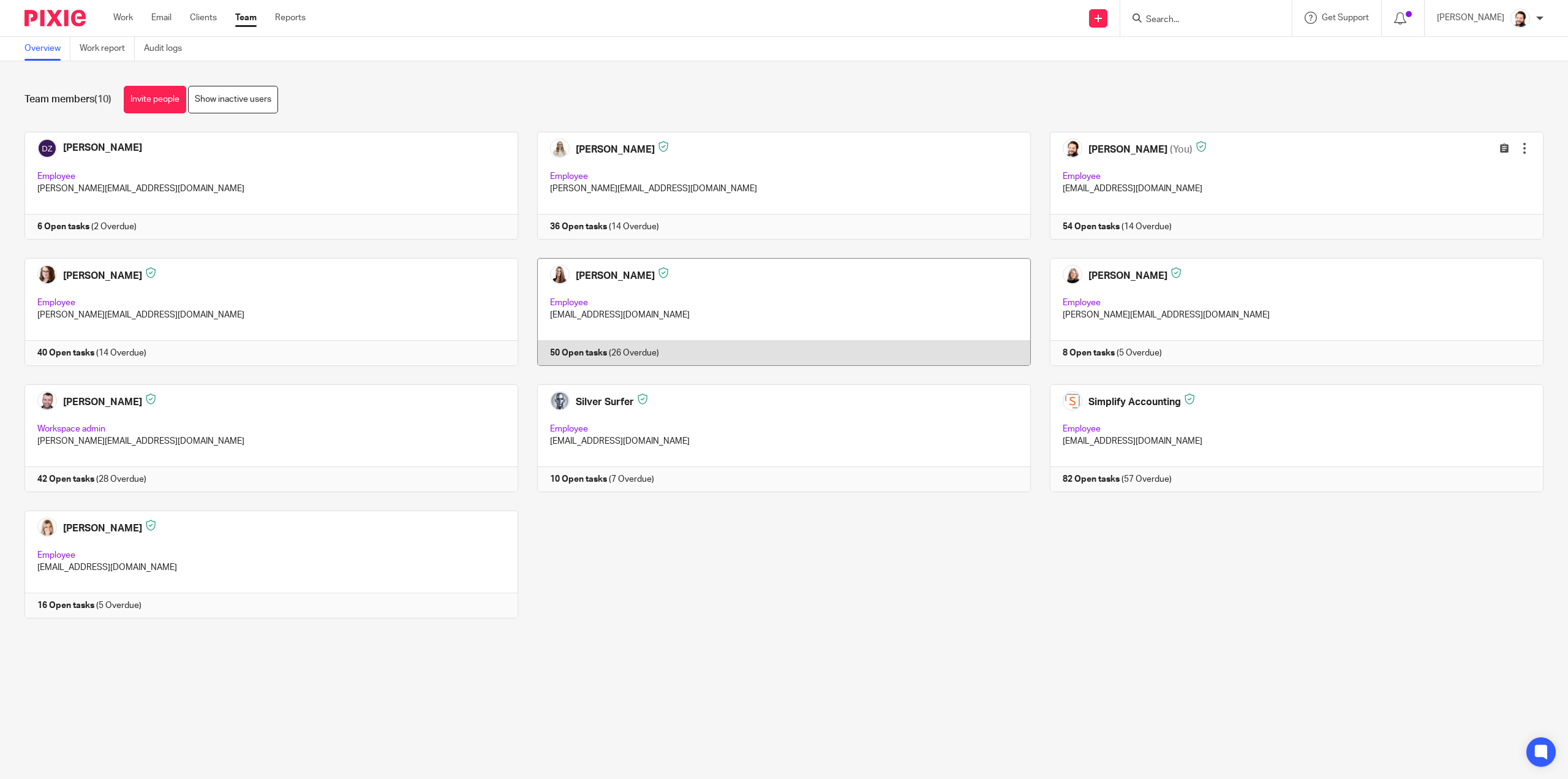
click at [651, 284] on link at bounding box center [775, 312] width 513 height 108
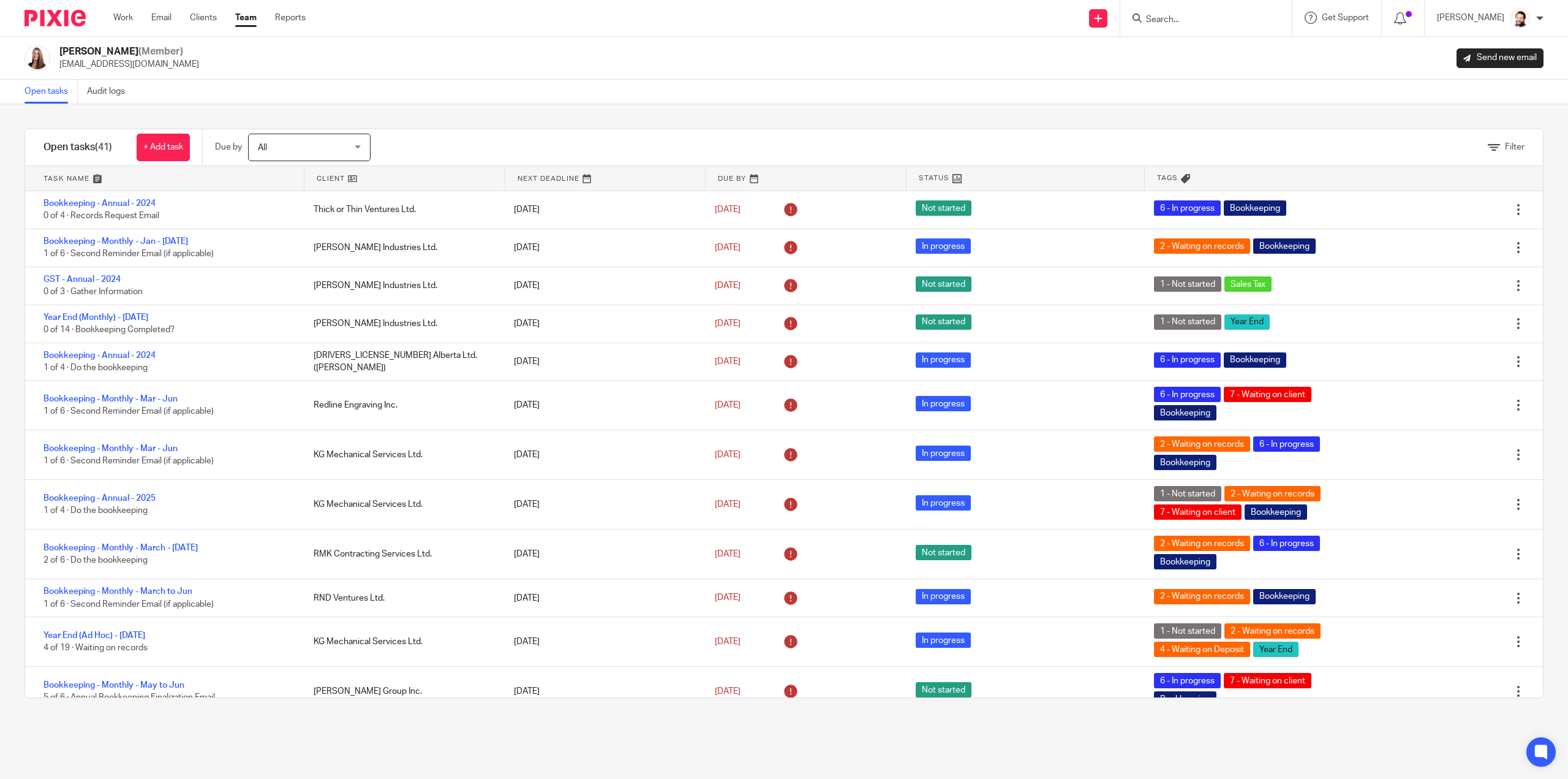
click at [1488, 141] on div "Filter" at bounding box center [1507, 147] width 36 height 13
click at [1488, 146] on link "Filter" at bounding box center [1507, 147] width 36 height 8
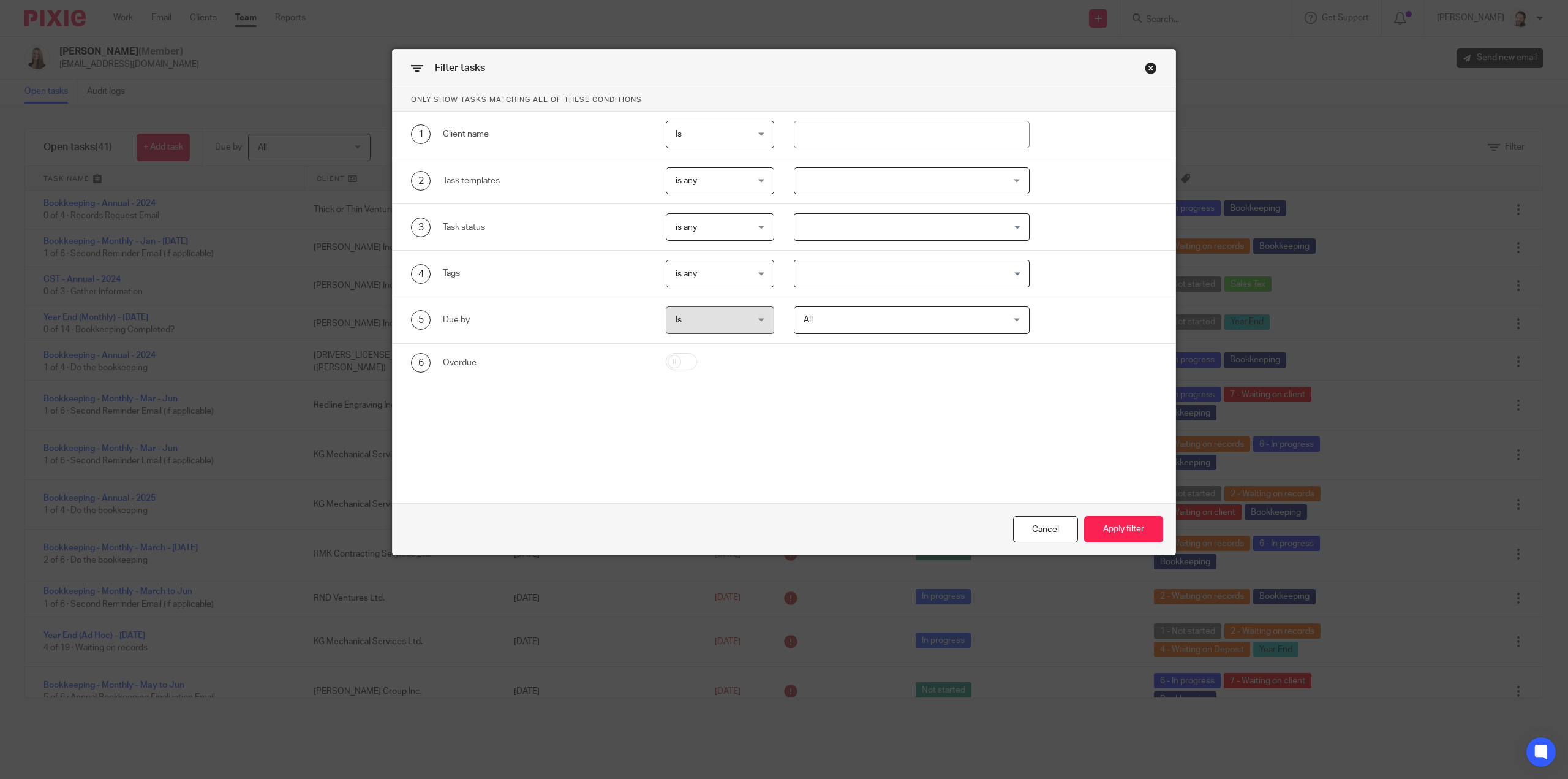
click at [756, 180] on div "is any is any" at bounding box center [719, 181] width 109 height 27
click at [829, 166] on div "2 Task templates is any is any is any is none is_any Disengagement Incorporatio…" at bounding box center [784, 181] width 783 height 46
click at [821, 176] on div at bounding box center [912, 181] width 236 height 27
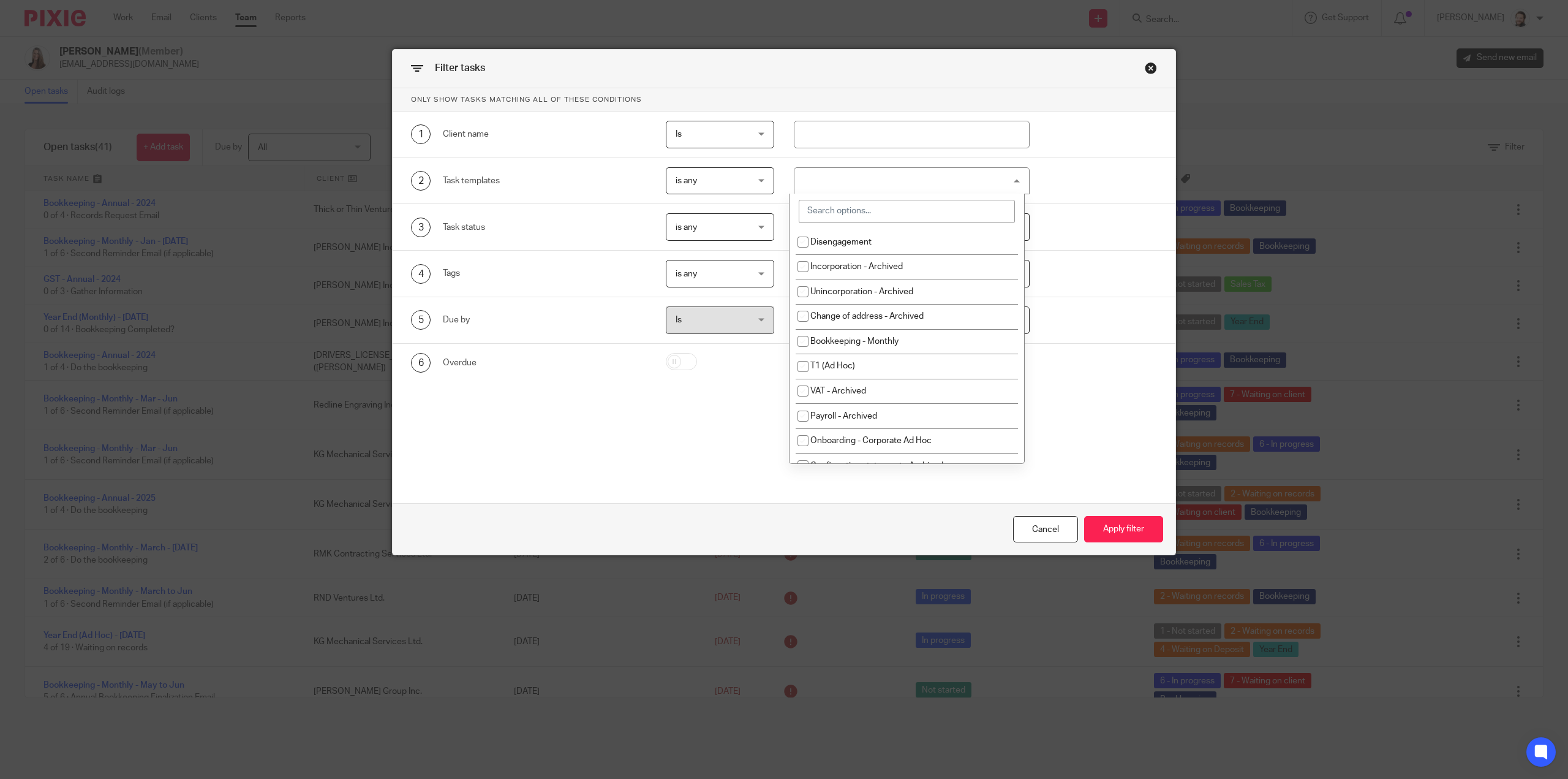
click at [823, 216] on input "search" at bounding box center [907, 211] width 216 height 24
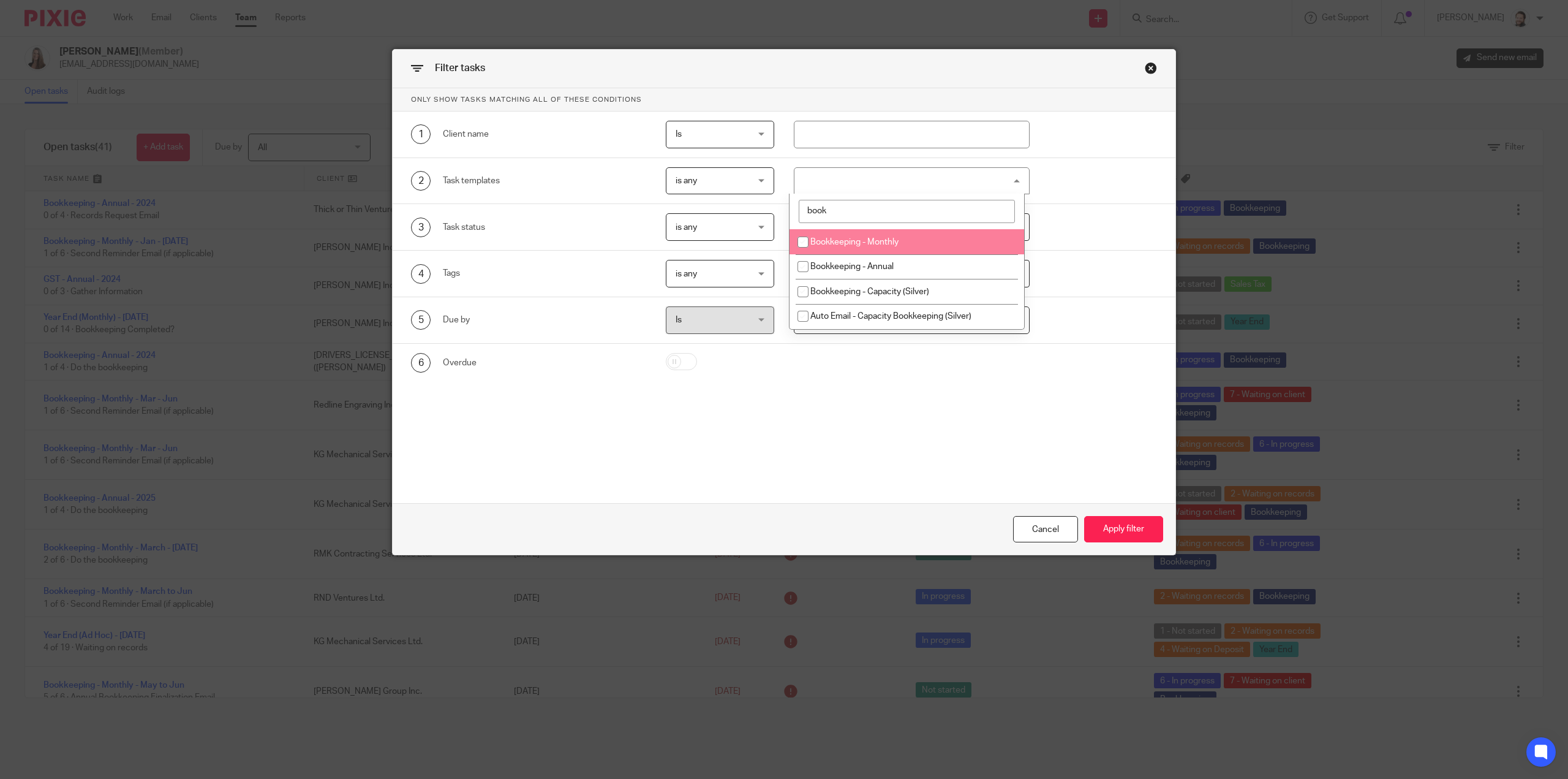
type input "book"
click at [838, 238] on span "Bookkeeping - Monthly" at bounding box center [855, 241] width 88 height 8
checkbox input "true"
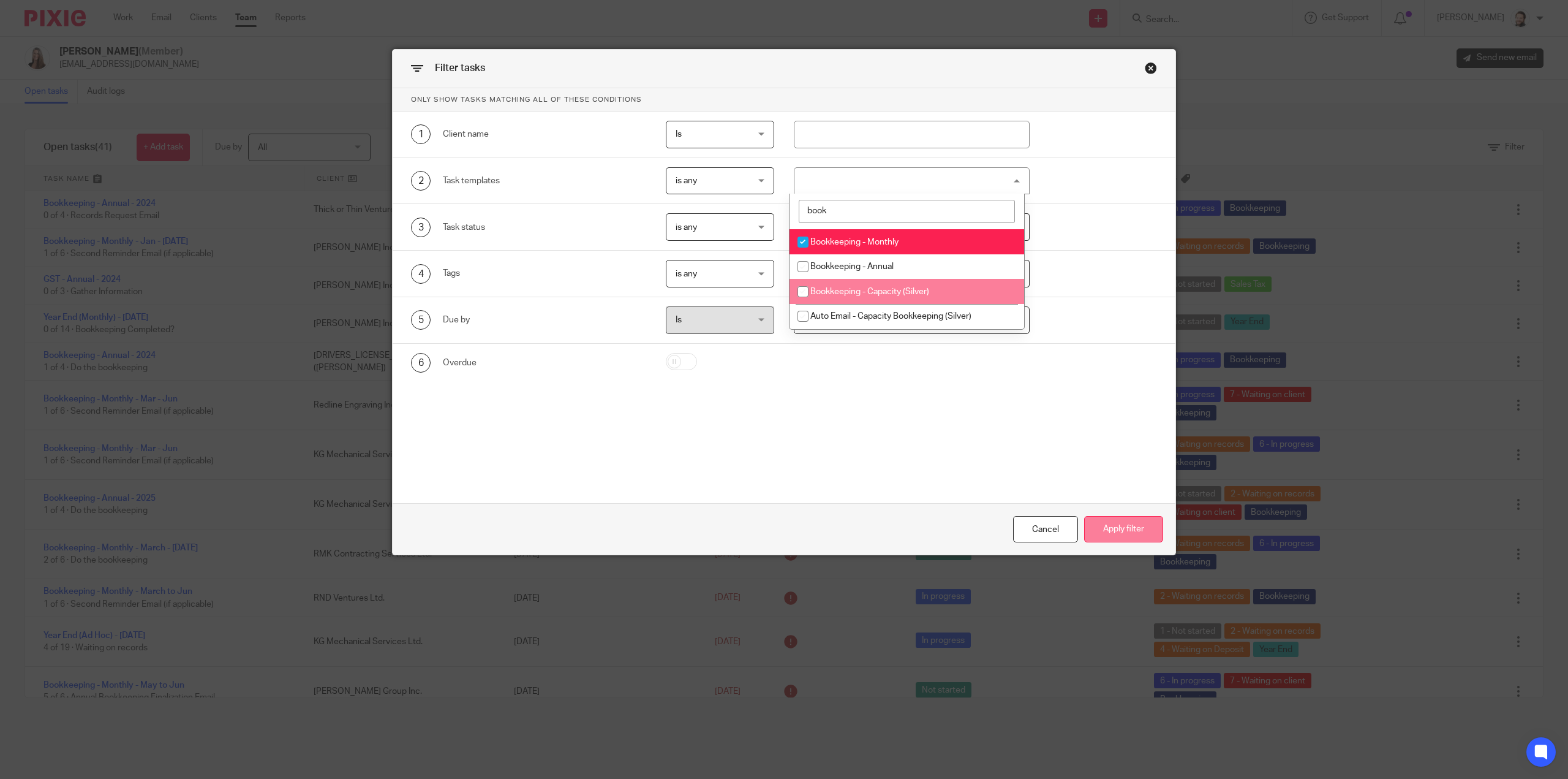
click at [1122, 521] on button "Apply filter" at bounding box center [1124, 529] width 79 height 27
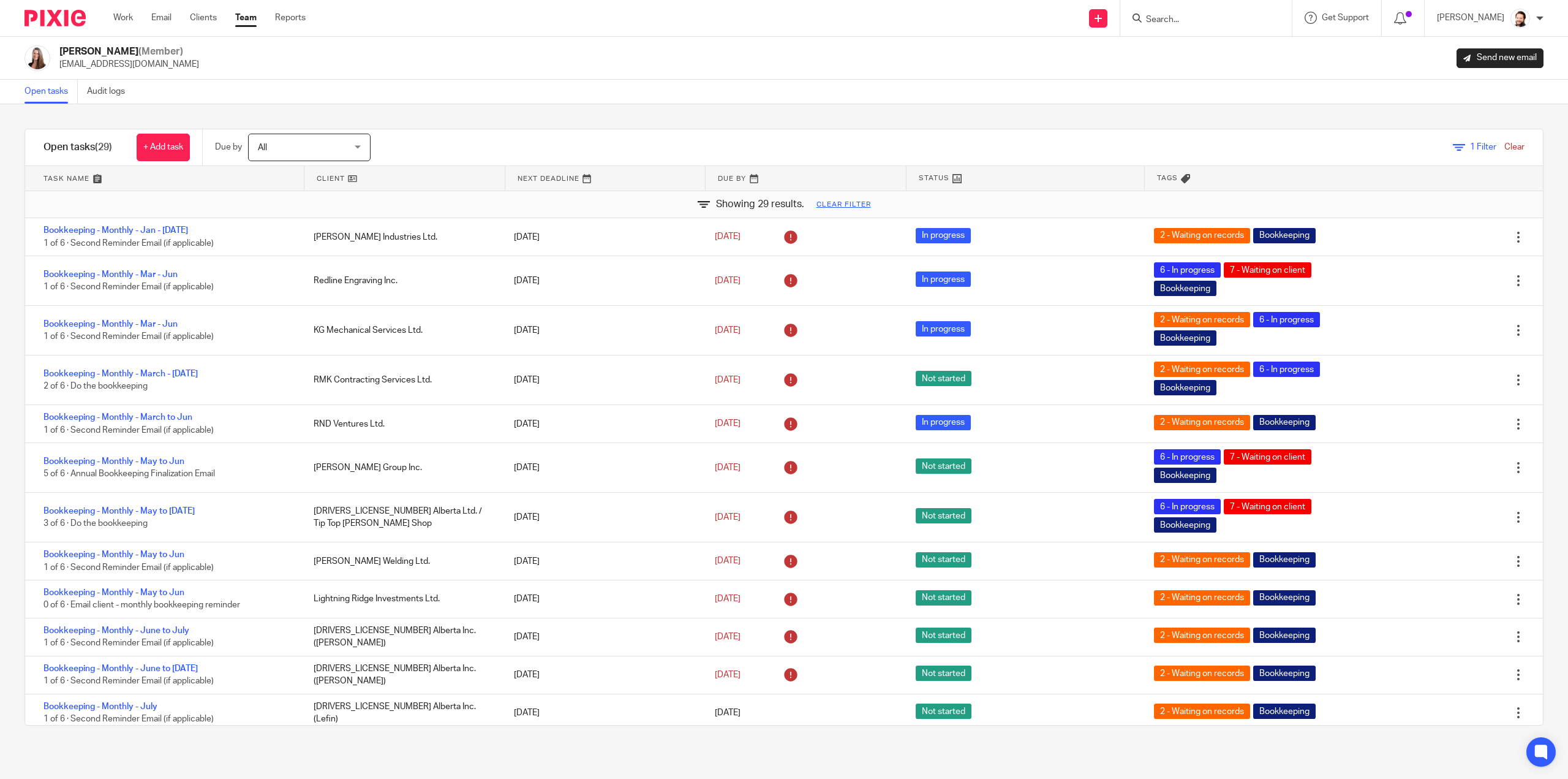
click at [327, 176] on link at bounding box center [405, 178] width 200 height 24
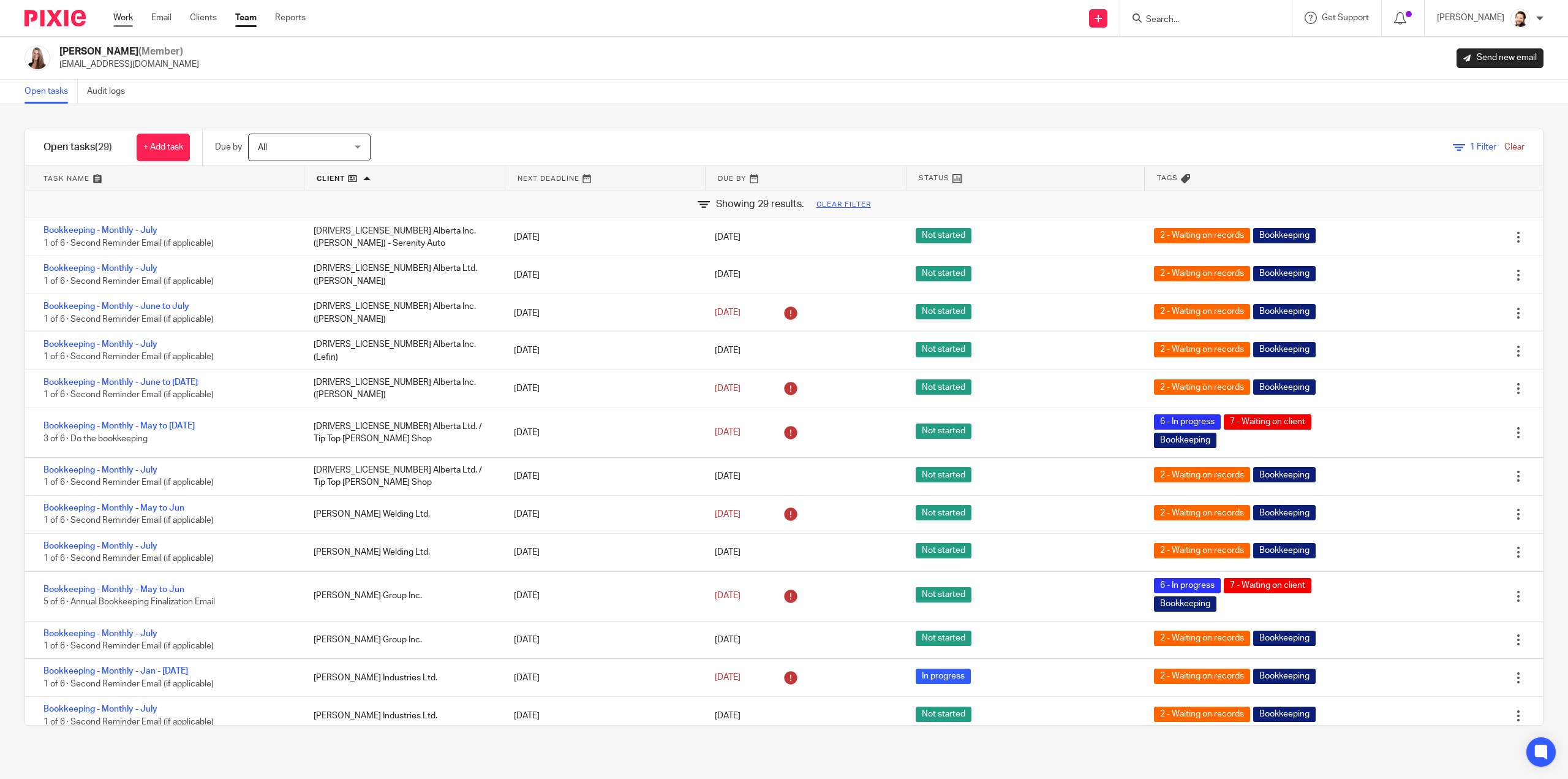
click at [128, 17] on link "Work" at bounding box center [123, 17] width 20 height 12
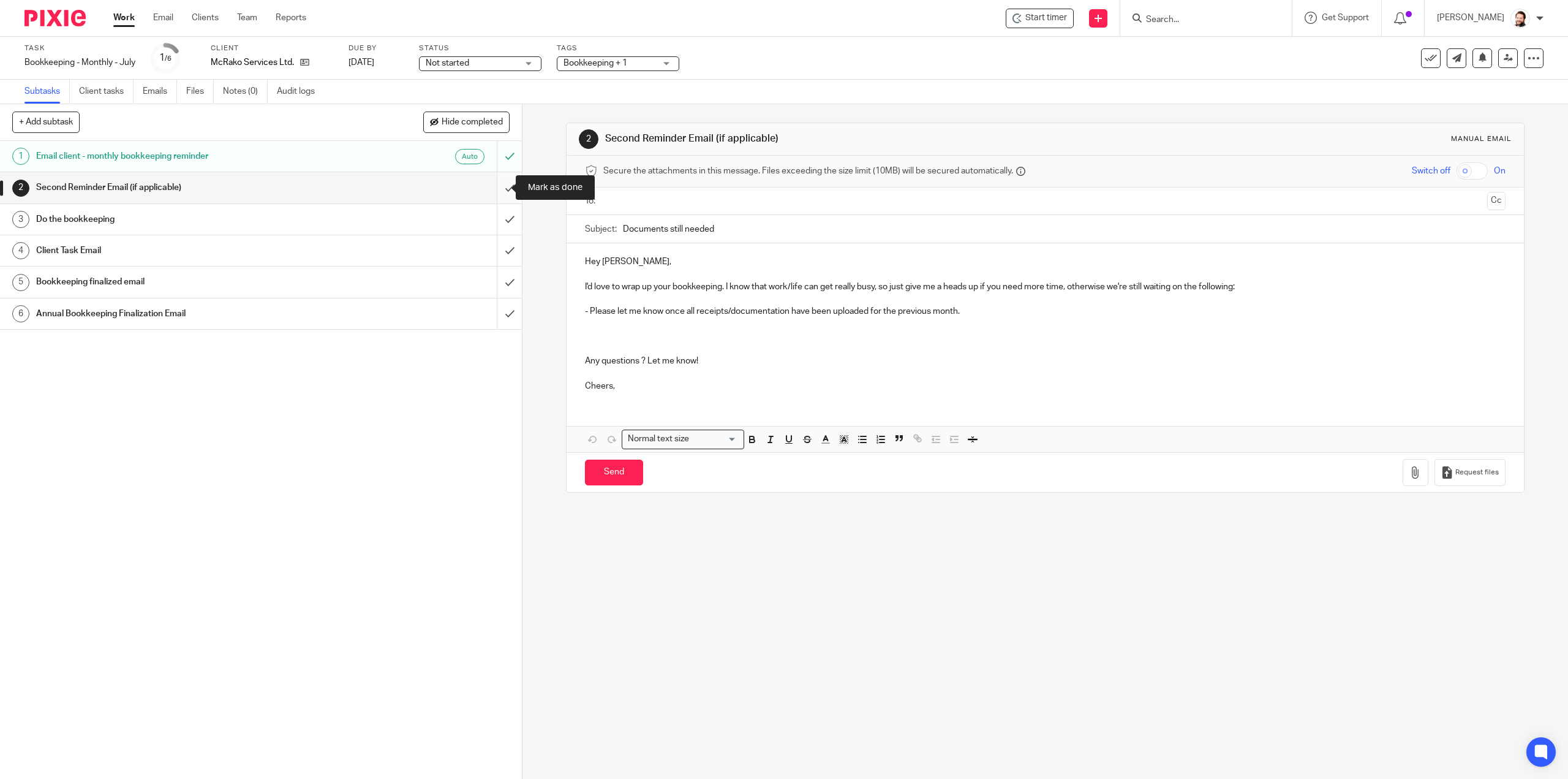
click at [500, 188] on input "submit" at bounding box center [261, 188] width 522 height 30
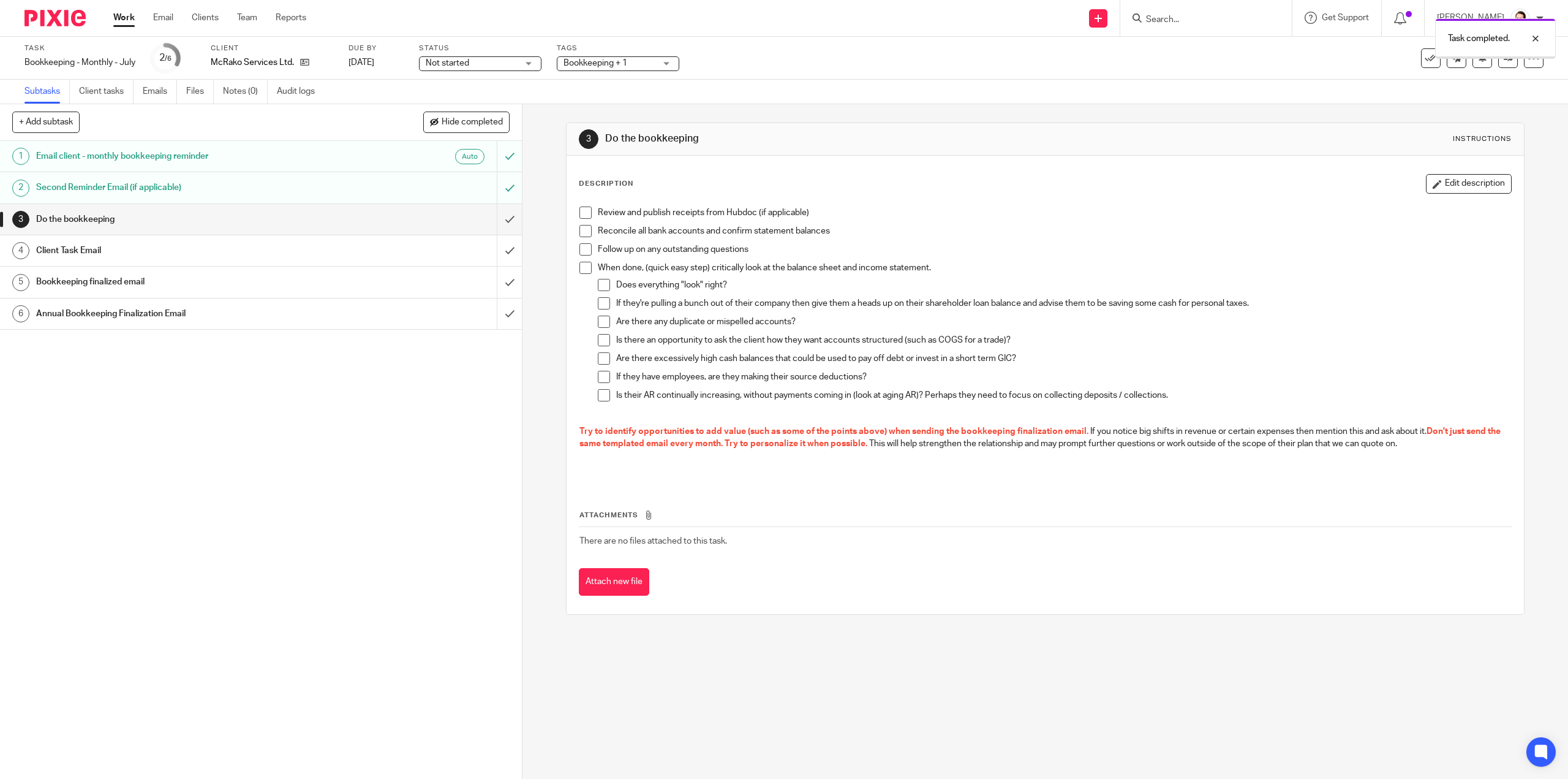
click at [606, 55] on div "Tags Bookkeeping + 1 Urgent T1 T2 [MEDICAL_DATA] T4 T5 Sales Tax Year End Bookk…" at bounding box center [618, 58] width 122 height 30
click at [599, 65] on span "Bookkeeping + 1" at bounding box center [596, 62] width 64 height 8
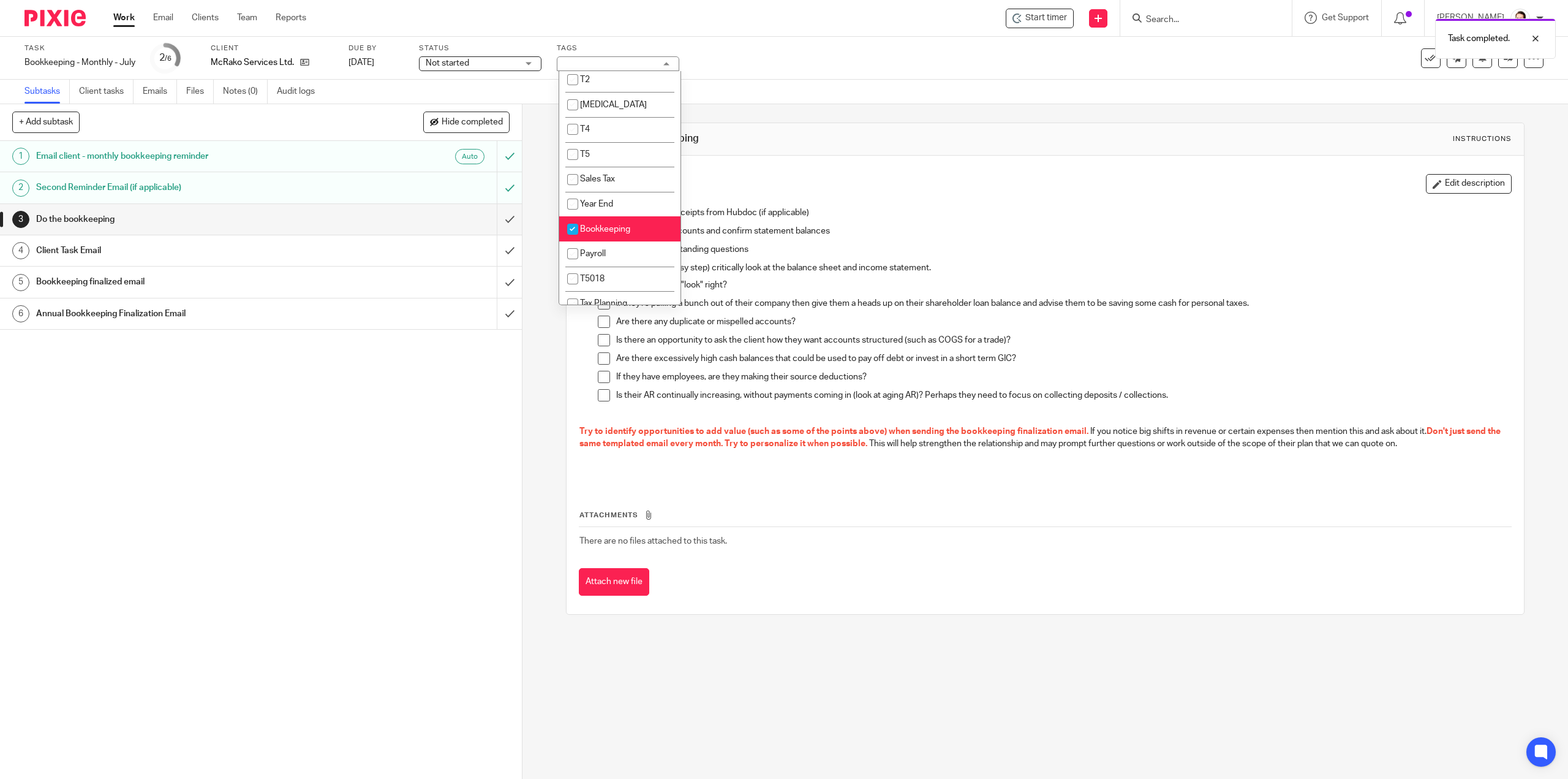
scroll to position [184, 0]
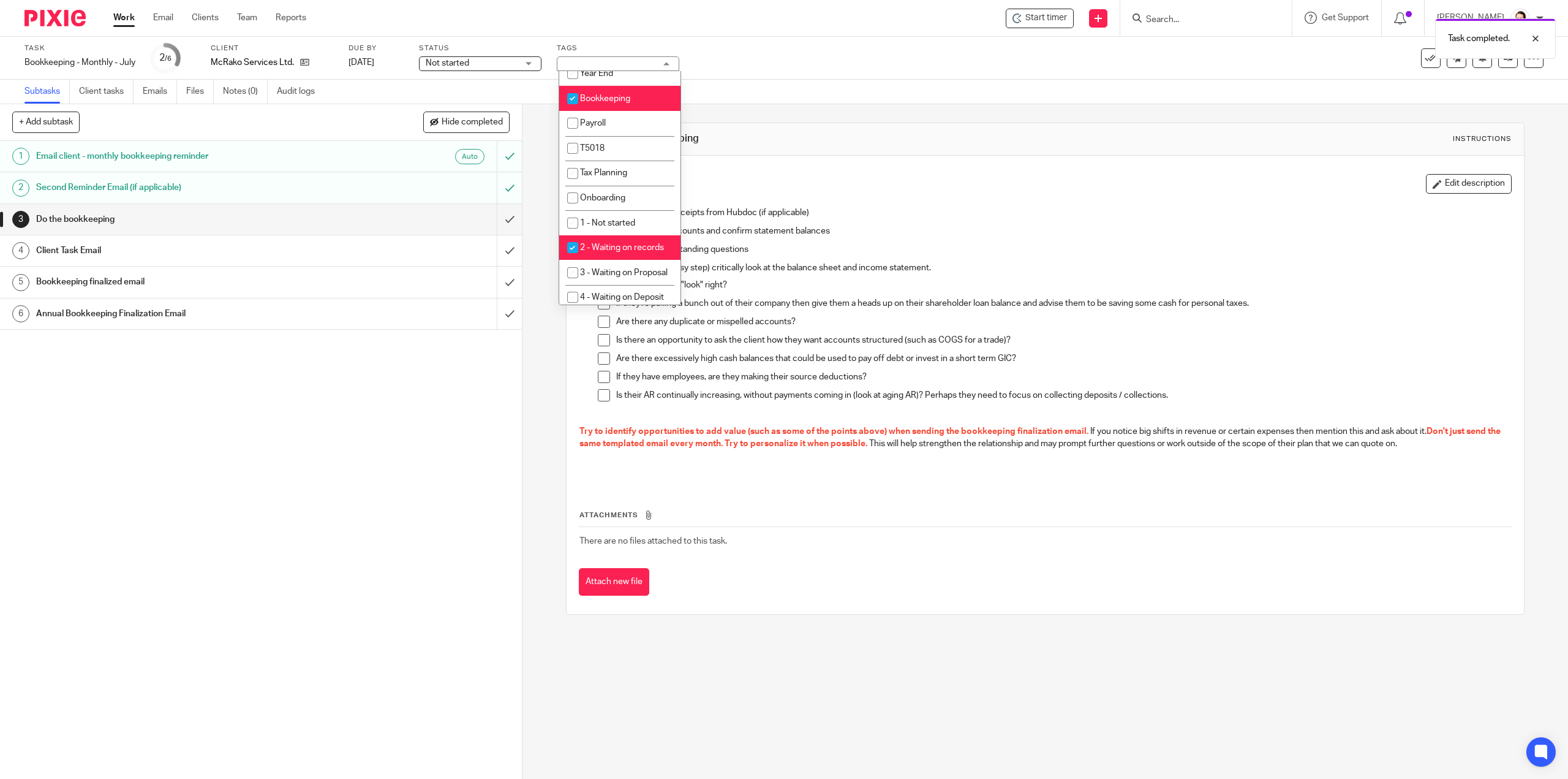
click at [619, 259] on li "2 - Waiting on records" at bounding box center [620, 248] width 121 height 25
checkbox input "false"
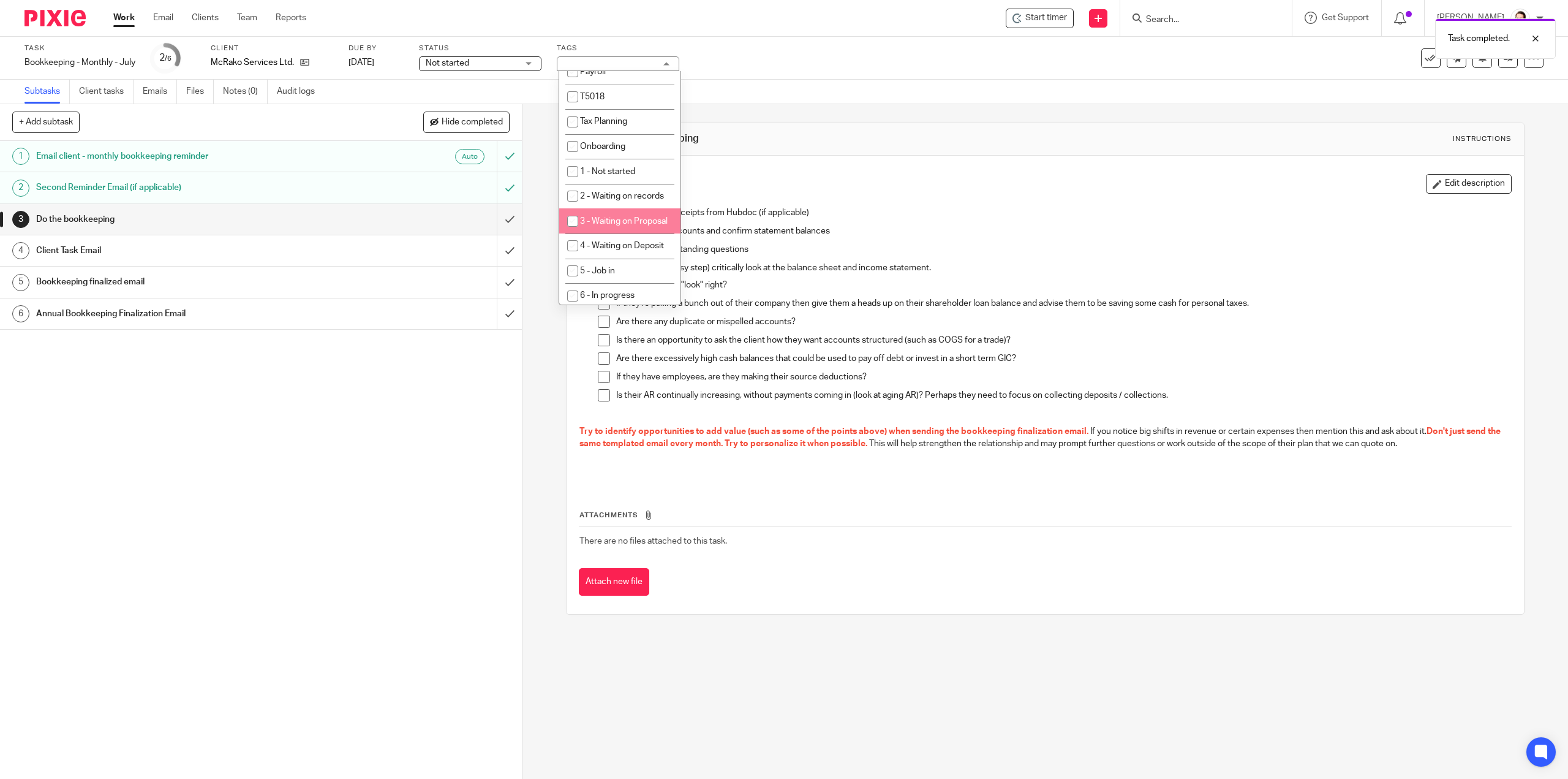
scroll to position [307, 0]
click at [627, 237] on li "6 - In progress" at bounding box center [620, 224] width 121 height 25
checkbox input "true"
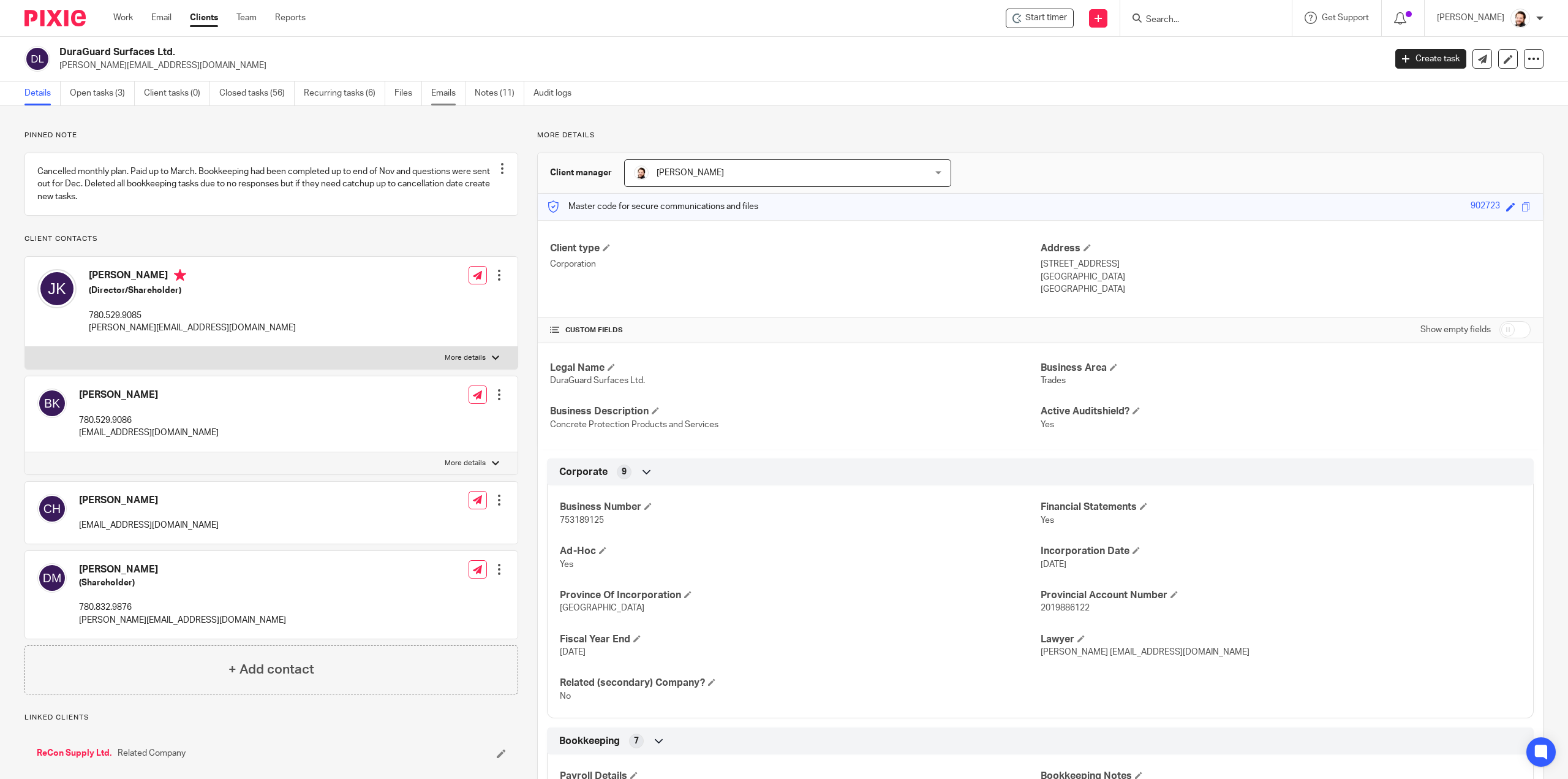
click at [456, 102] on link "Emails" at bounding box center [448, 93] width 34 height 24
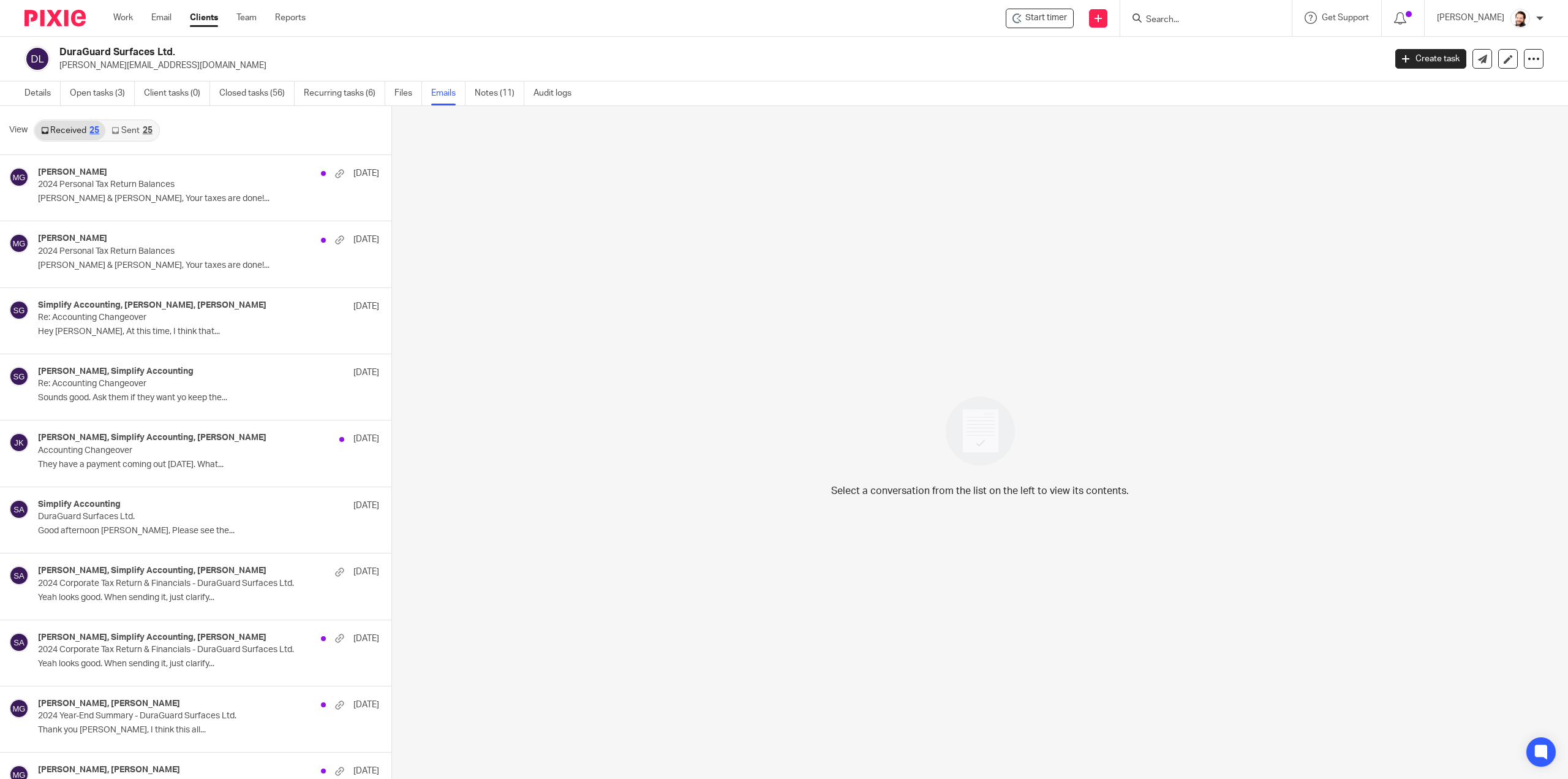
click at [115, 128] on icon at bounding box center [115, 131] width 8 height 8
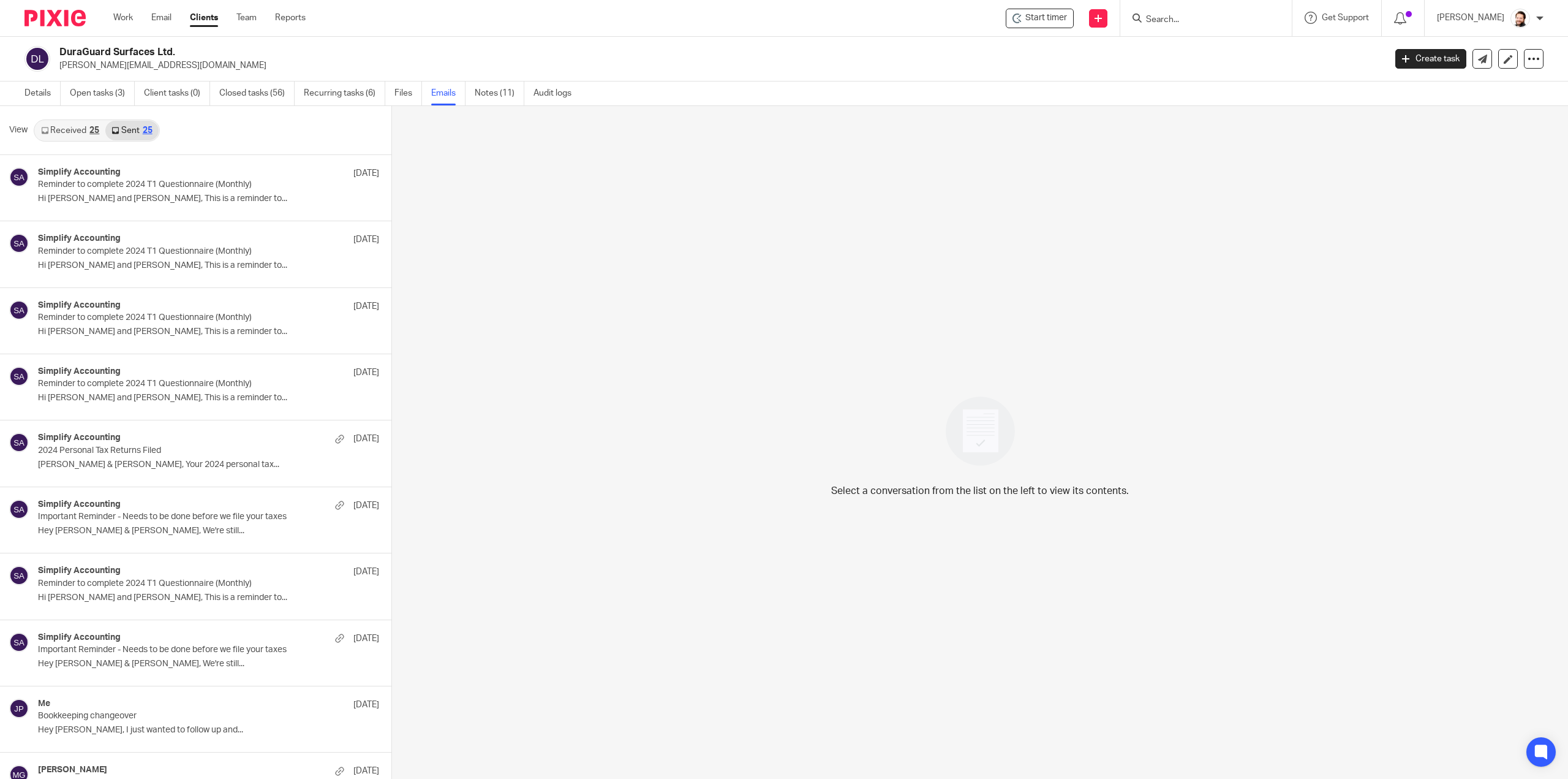
scroll to position [2, 0]
click at [58, 125] on link "Received 25" at bounding box center [70, 129] width 71 height 20
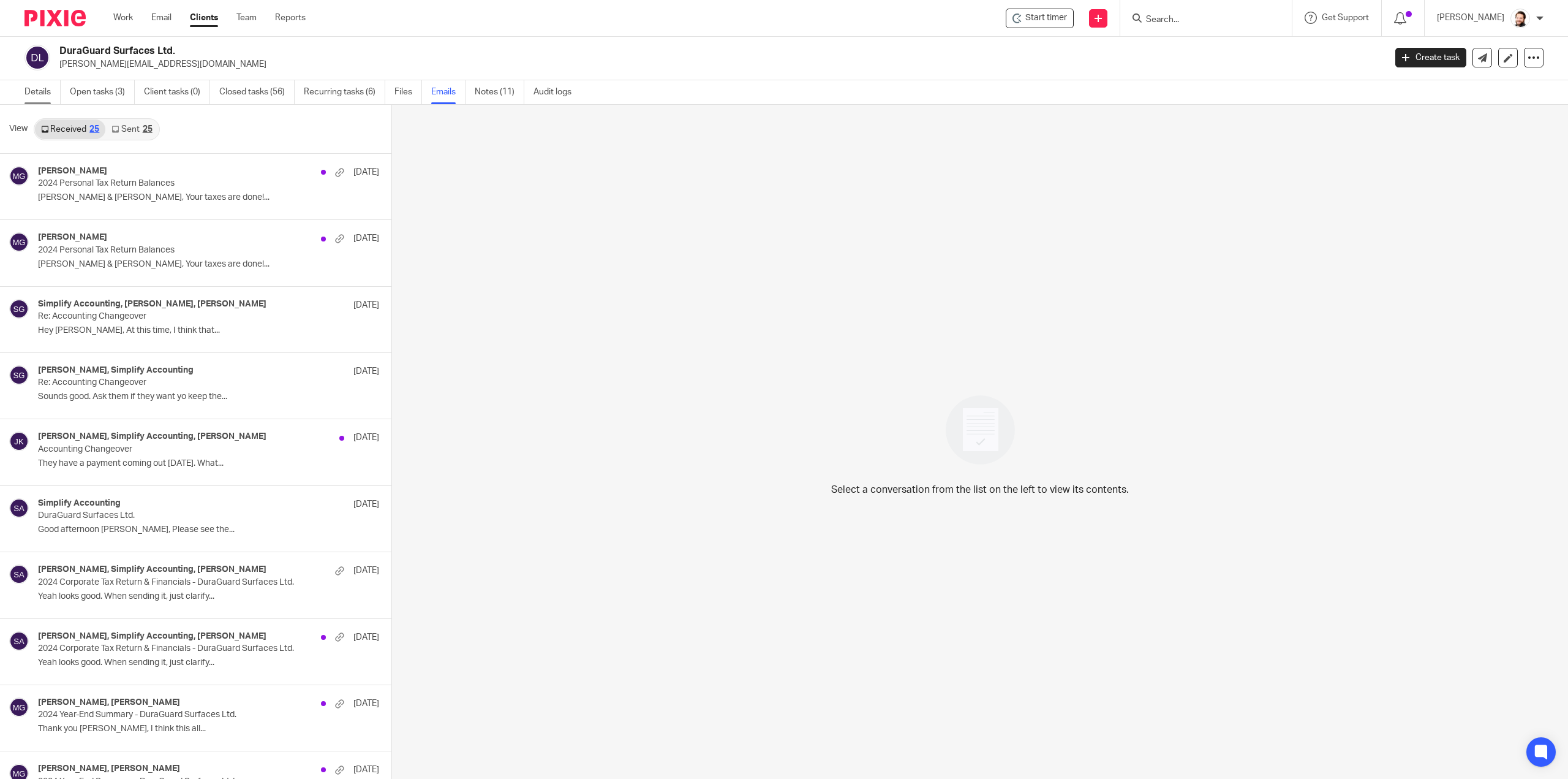
click at [39, 92] on link "Details" at bounding box center [43, 92] width 36 height 24
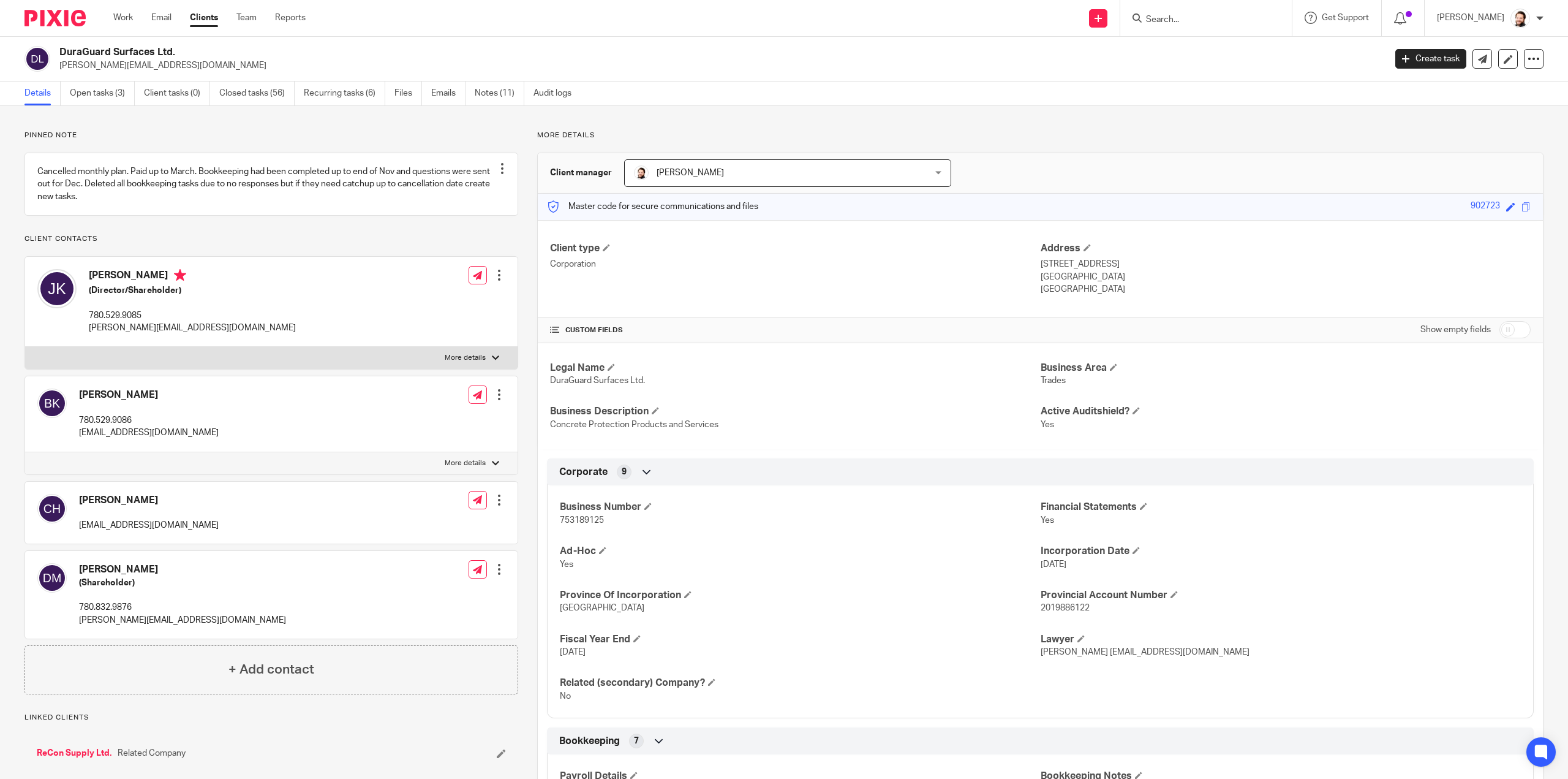
click at [568, 514] on p "753189125" at bounding box center [800, 520] width 480 height 12
copy span "753189125"
